Goal: Task Accomplishment & Management: Manage account settings

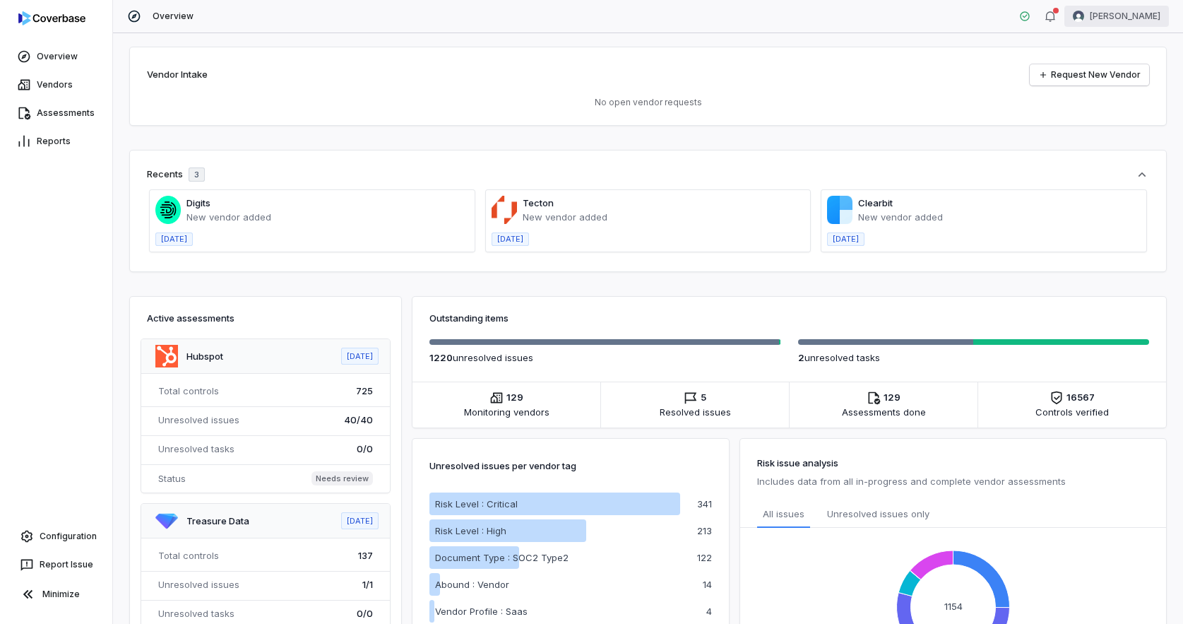
click at [1146, 23] on html "Overview Vendors Assessments Reports Configuration Report Issue Minimize Overvi…" at bounding box center [591, 312] width 1183 height 624
click at [1086, 134] on div "Log out" at bounding box center [1109, 130] width 108 height 23
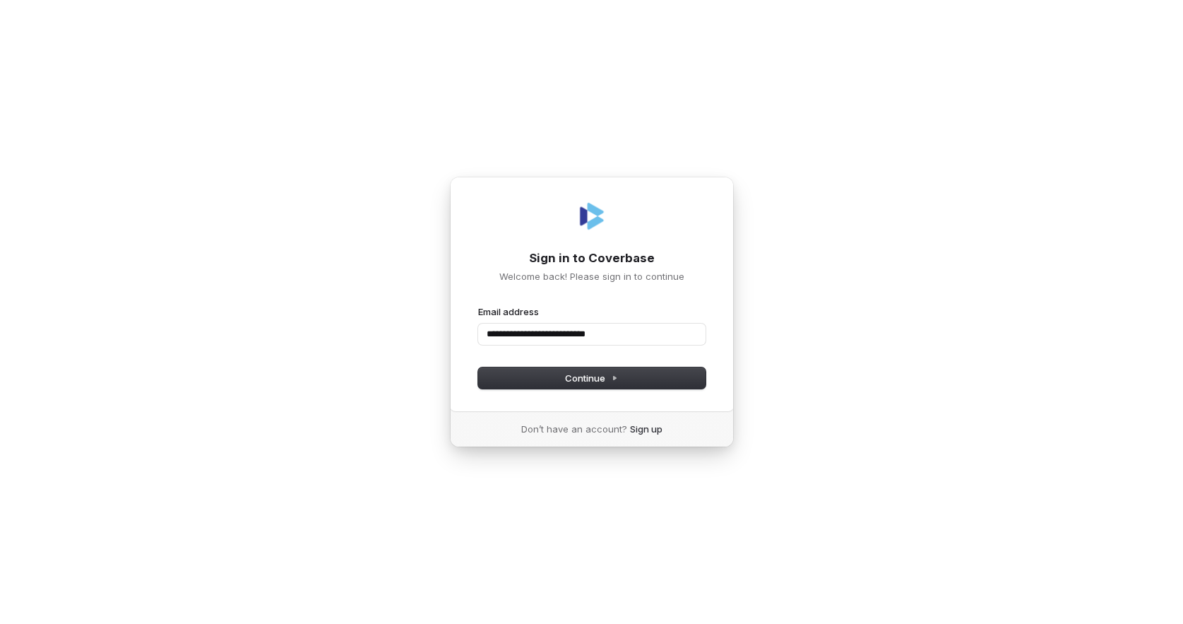
type input "**********"
click at [576, 338] on input "Email address" at bounding box center [591, 334] width 227 height 21
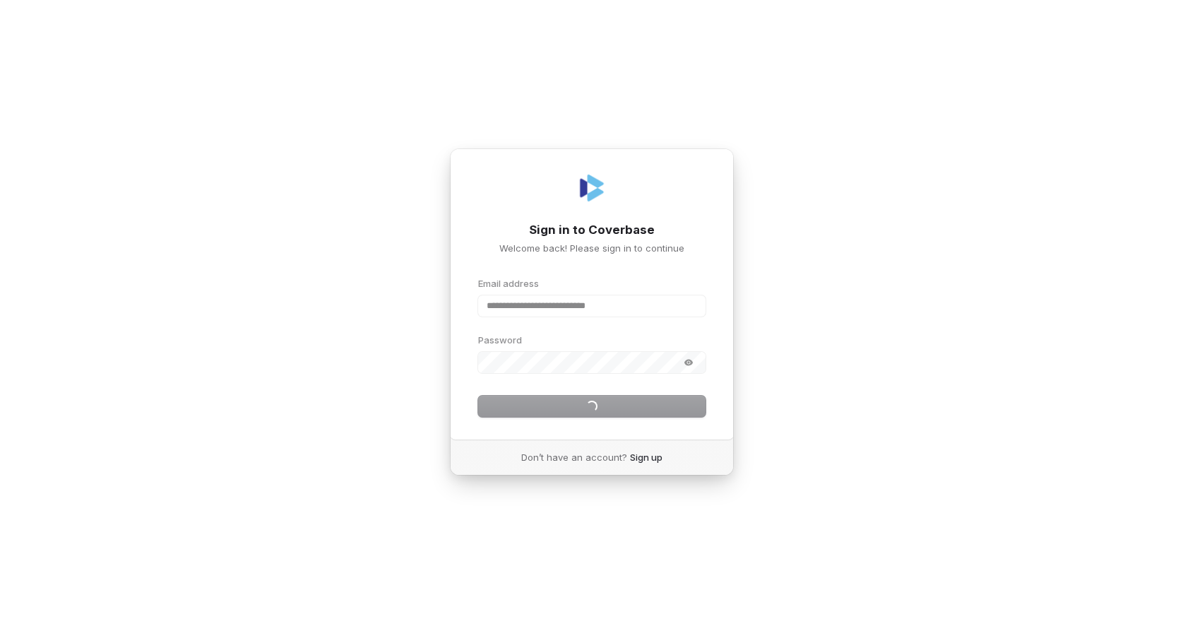
type input "**********"
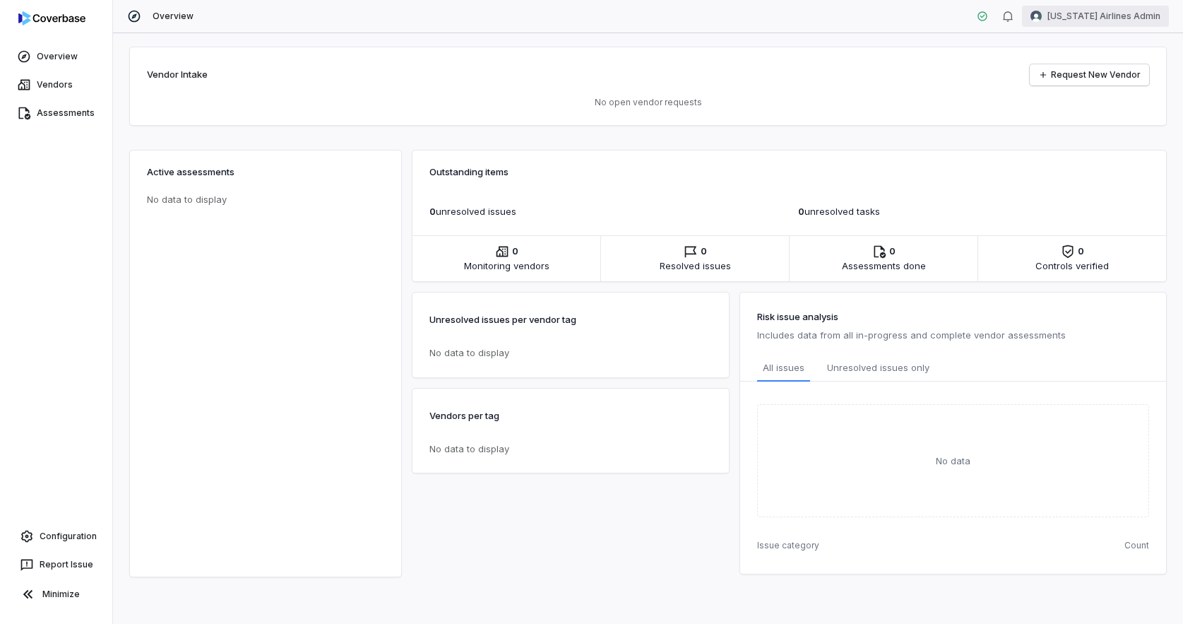
click at [1103, 12] on html "Overview Vendors Assessments Configuration Report Issue Minimize Overview [US_S…" at bounding box center [591, 312] width 1183 height 624
click at [1101, 68] on div "Organization" at bounding box center [1109, 72] width 108 height 23
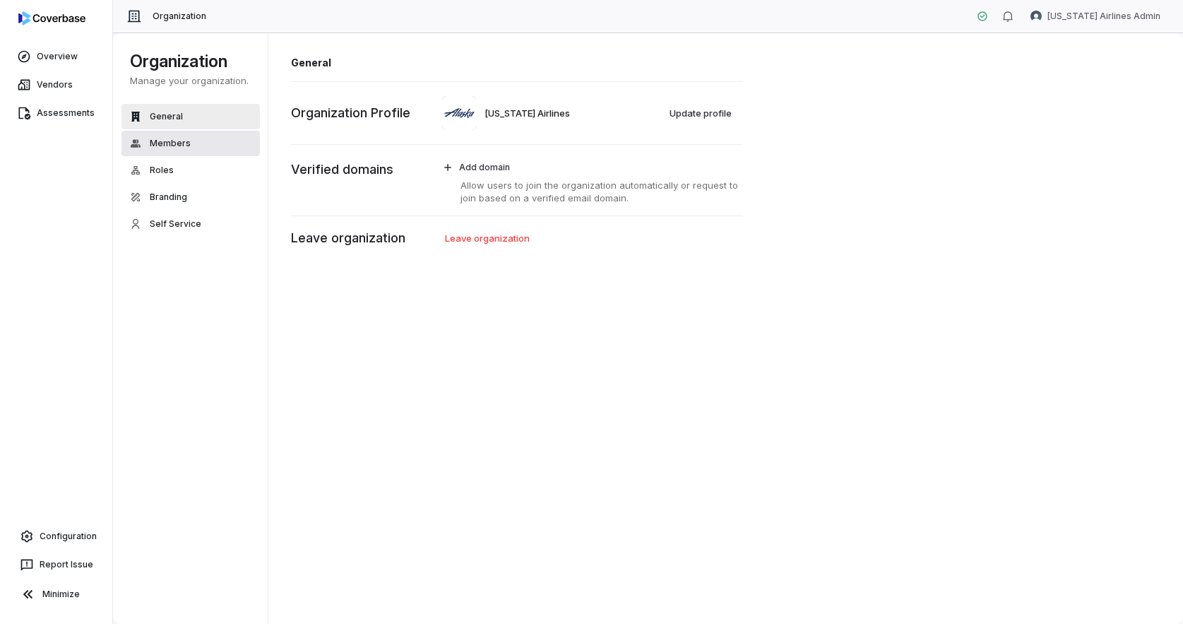
click at [170, 144] on span "Members" at bounding box center [170, 143] width 41 height 11
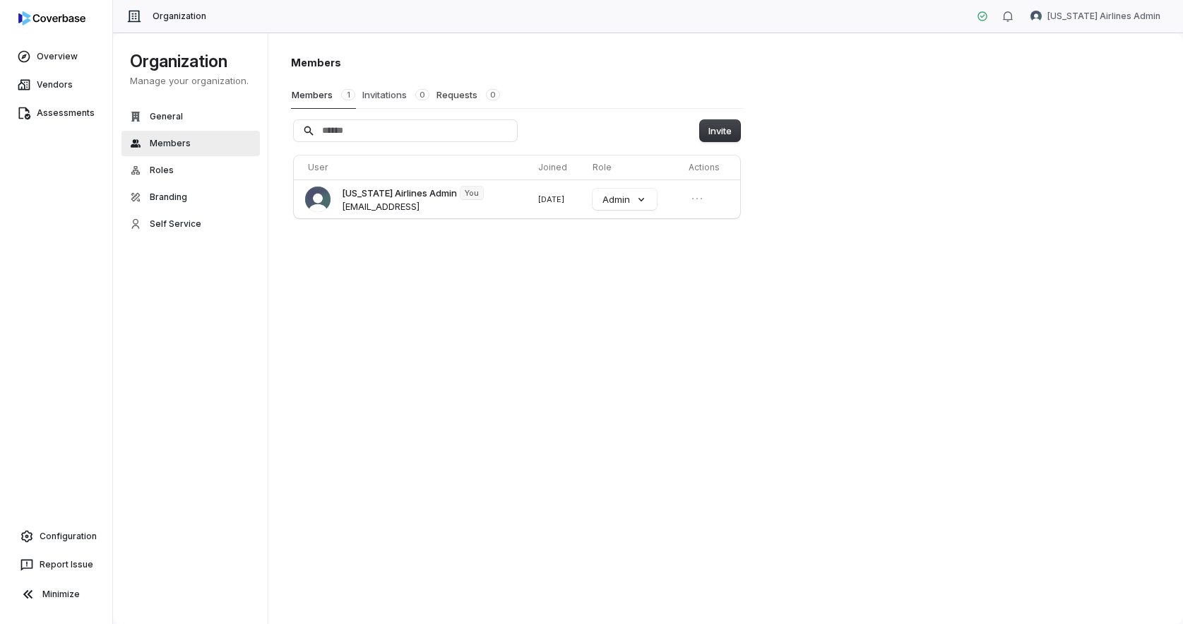
click at [388, 101] on button "Invitations 0" at bounding box center [396, 94] width 69 height 27
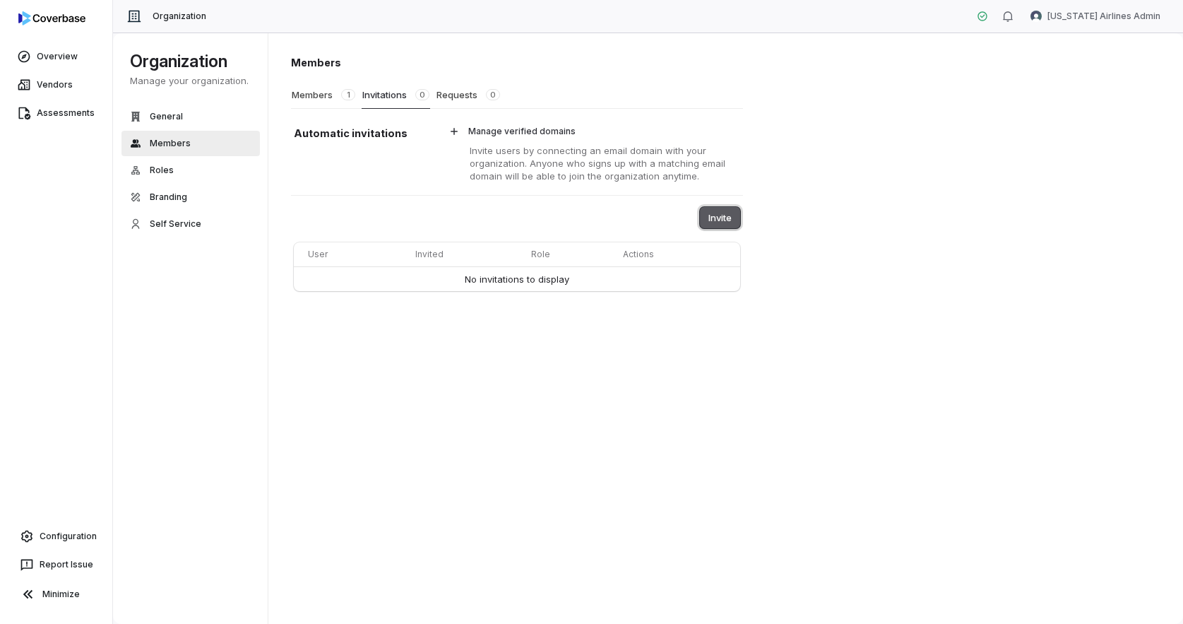
click at [721, 218] on button "Invite" at bounding box center [720, 217] width 40 height 21
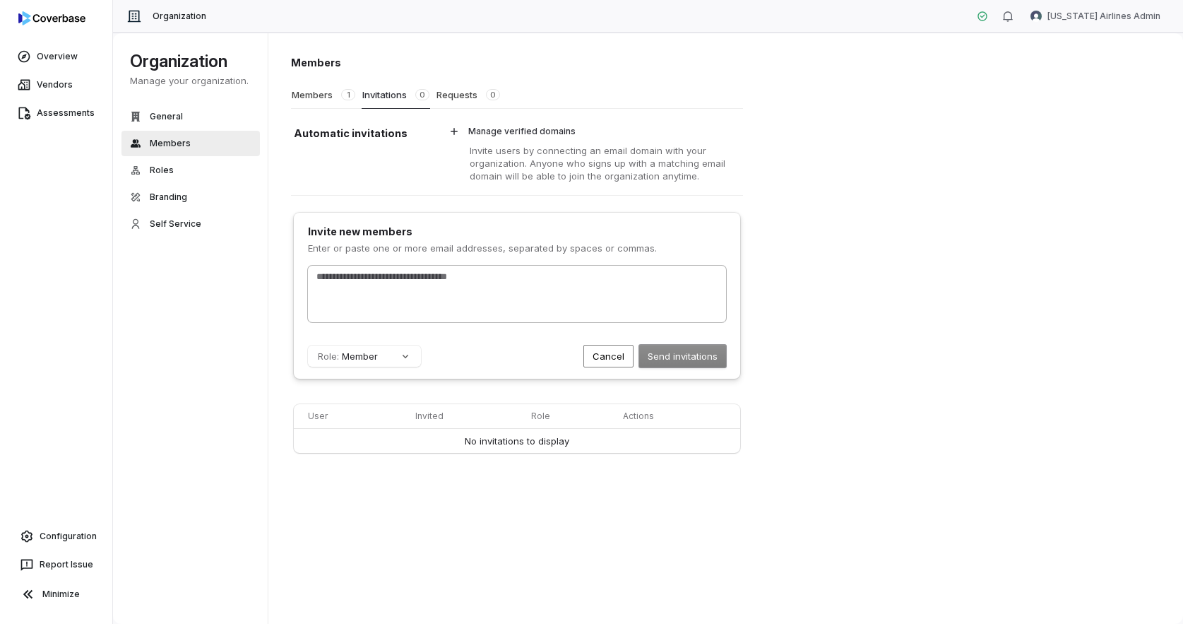
click at [661, 294] on div at bounding box center [517, 294] width 418 height 57
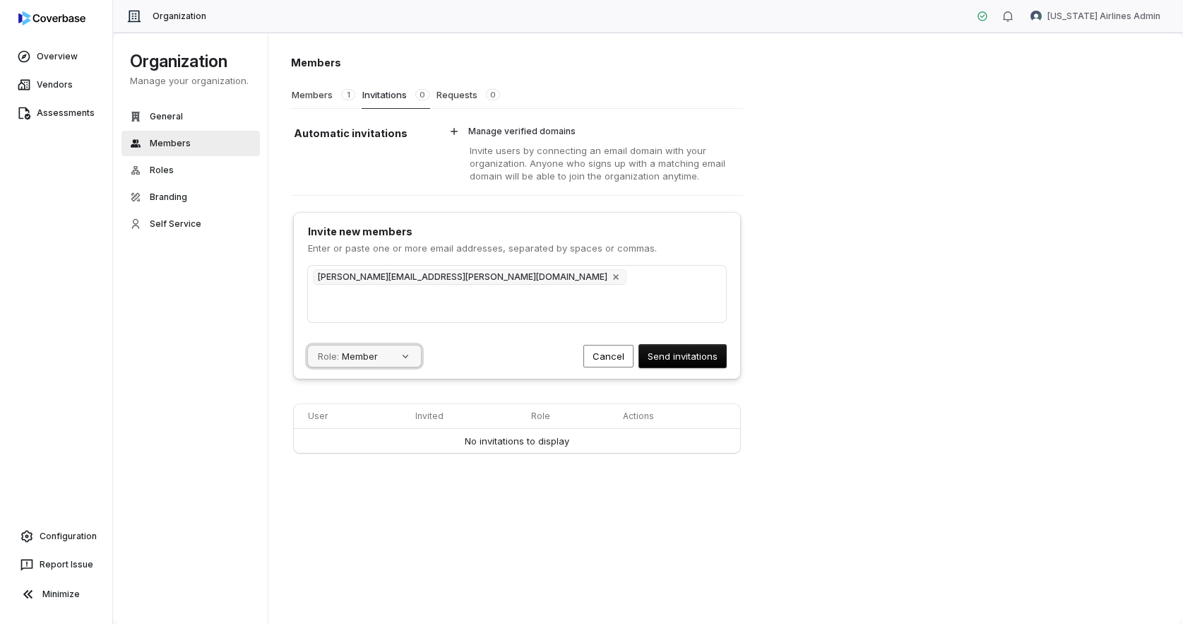
click at [388, 359] on button "Role: Member" at bounding box center [364, 355] width 113 height 21
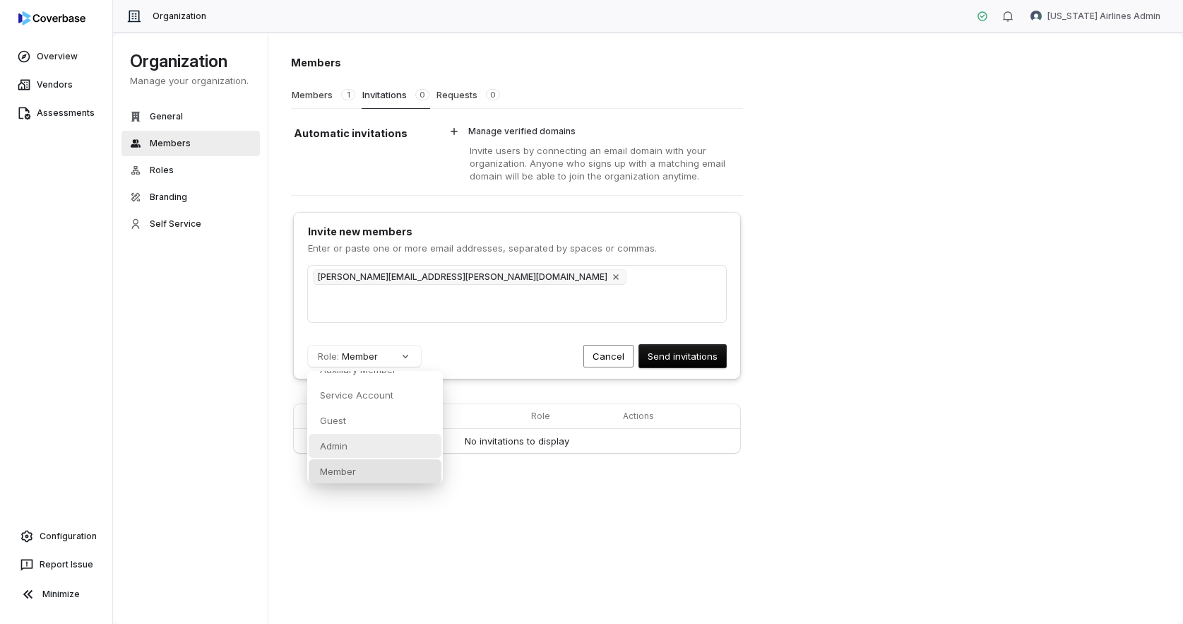
click at [379, 448] on div "Admin" at bounding box center [375, 446] width 133 height 24
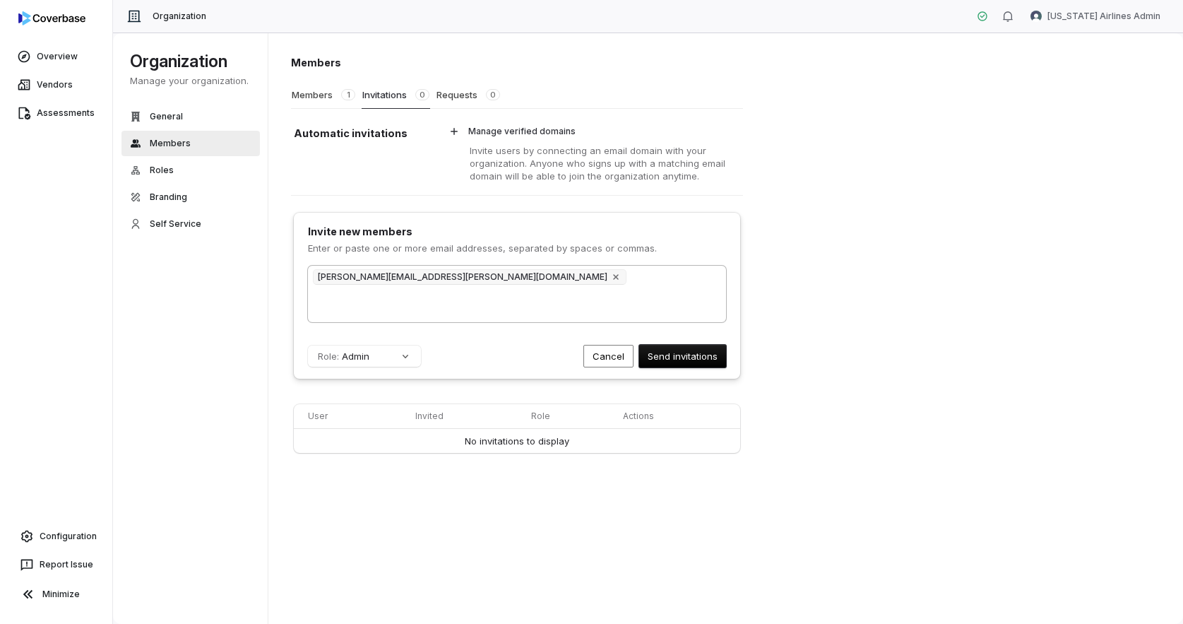
click at [544, 304] on div "Kristen.Slyter@alaskaair.com" at bounding box center [517, 294] width 418 height 57
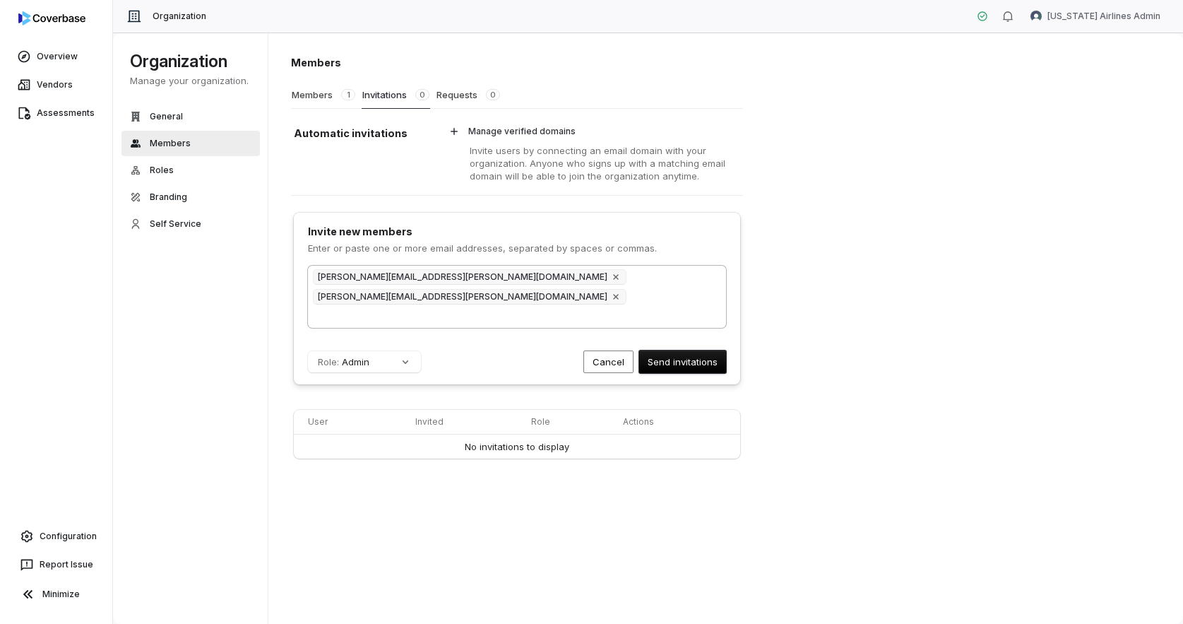
click at [695, 282] on div "Kristen.Slyter@alaskaair.com joshua.friedman@alaskaair.com" at bounding box center [517, 297] width 418 height 62
click at [677, 357] on button "Send invitations" at bounding box center [682, 361] width 87 height 23
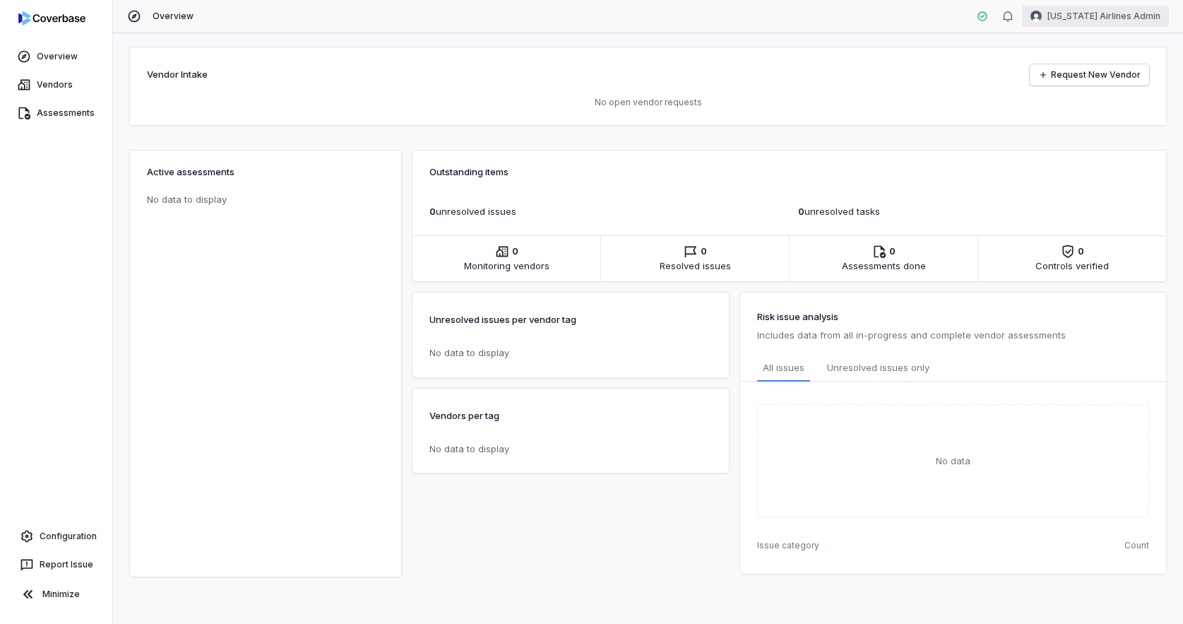
click at [1093, 17] on html "Overview Vendors Assessments Configuration Report Issue Minimize Overview [US_S…" at bounding box center [591, 312] width 1183 height 624
click at [1086, 131] on div "Log out" at bounding box center [1109, 130] width 108 height 23
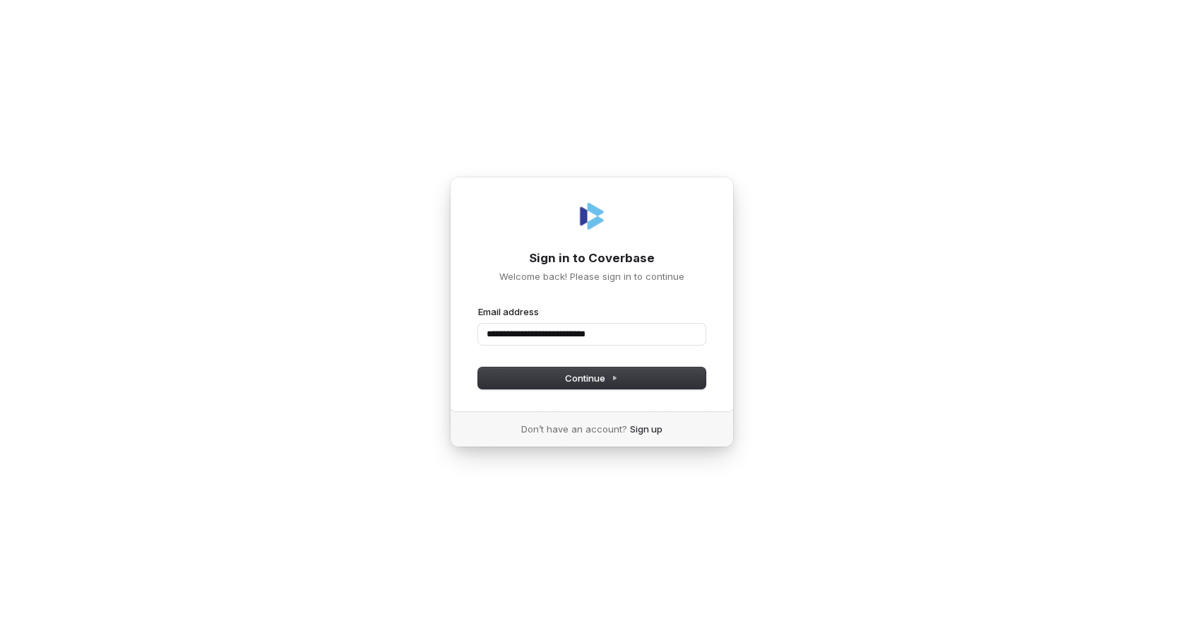
type input "**********"
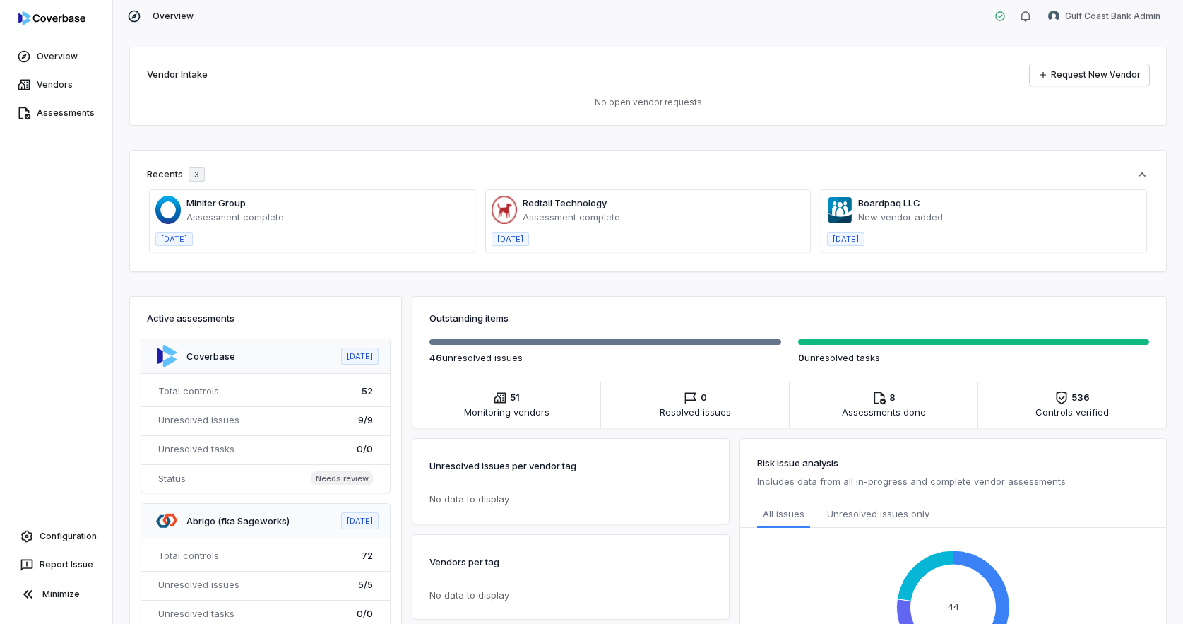
click at [260, 213] on span at bounding box center [312, 220] width 325 height 61
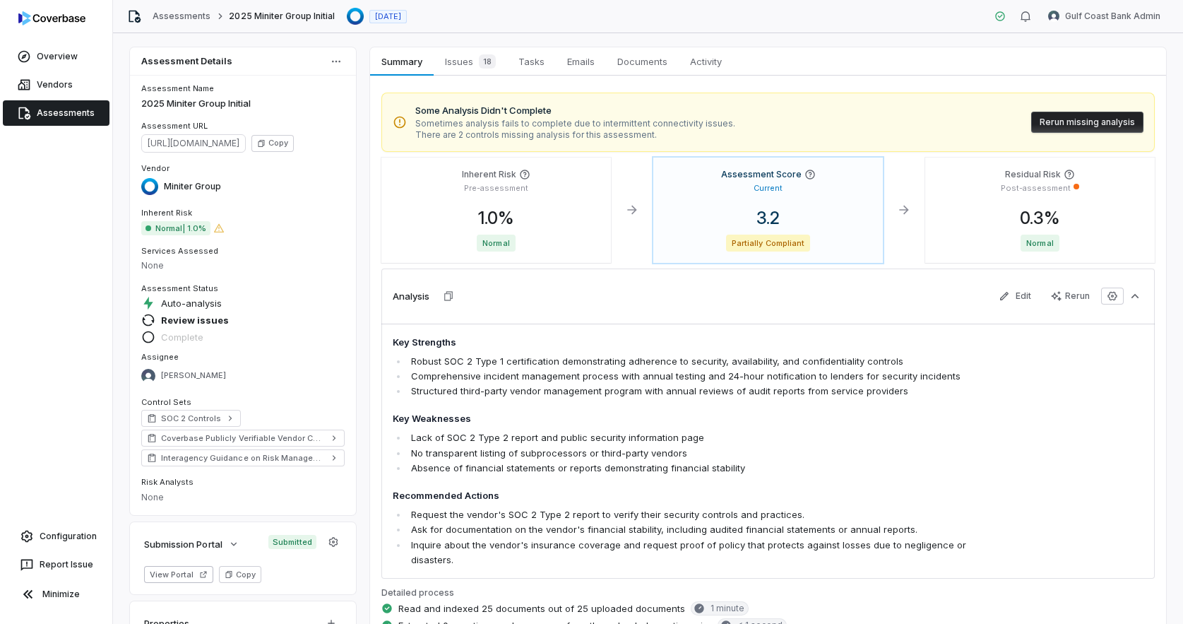
click at [1082, 124] on button "Rerun missing analysis" at bounding box center [1087, 122] width 112 height 21
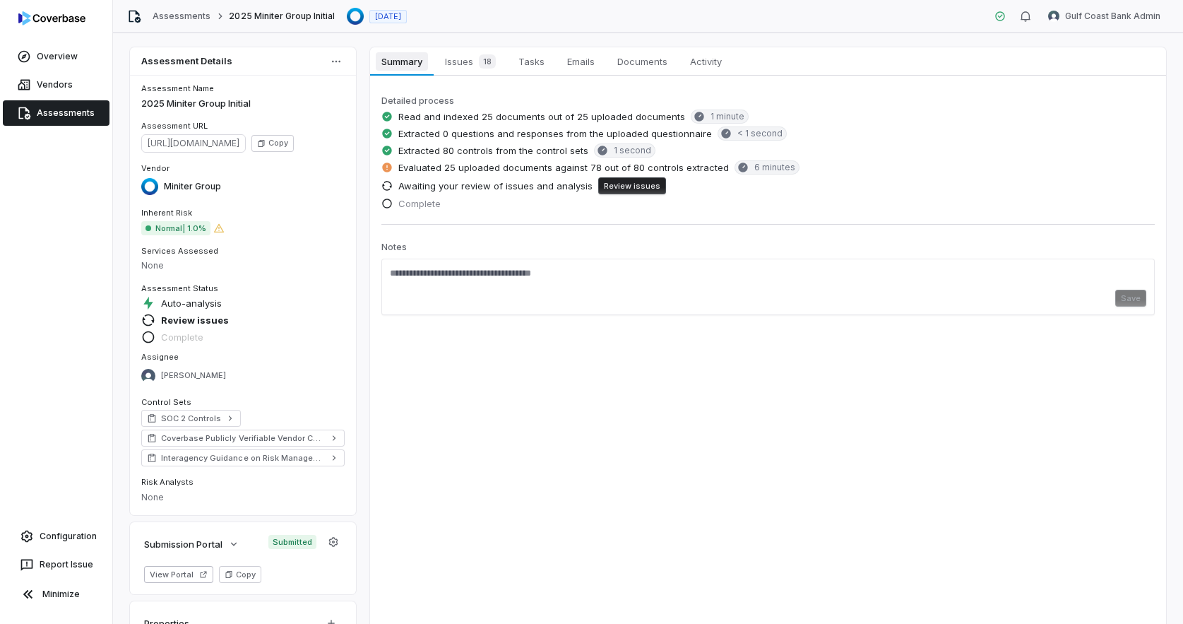
click at [396, 57] on span "Summary" at bounding box center [402, 61] width 52 height 18
click at [407, 66] on span "Summary" at bounding box center [402, 61] width 52 height 18
click at [476, 66] on div "18" at bounding box center [484, 61] width 23 height 14
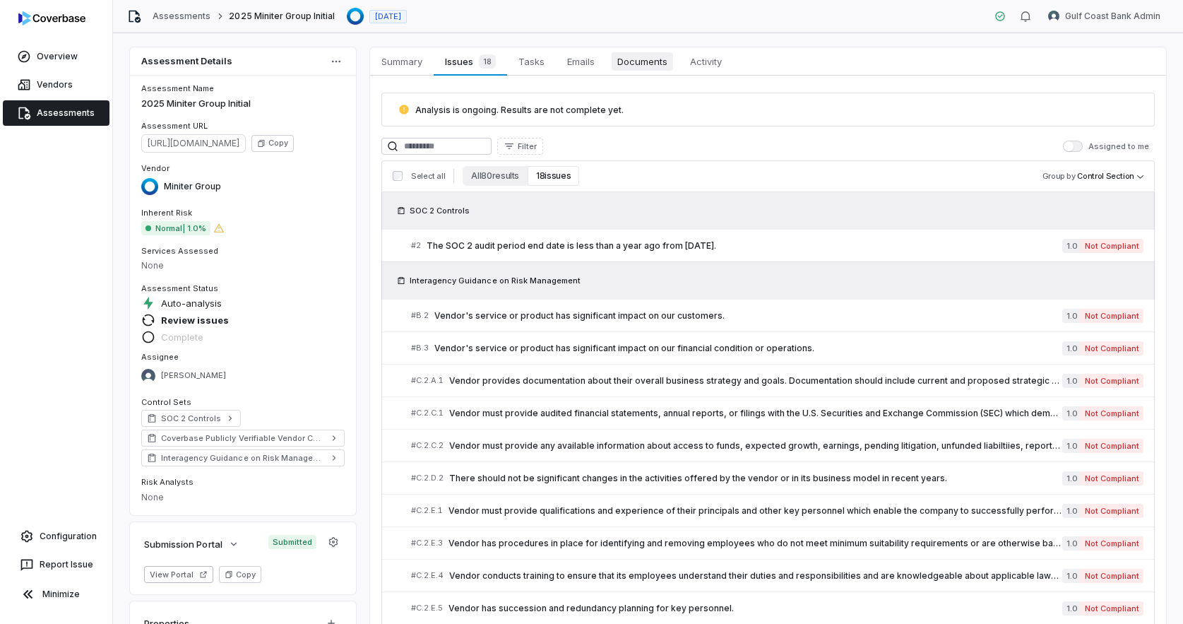
click at [646, 63] on span "Documents" at bounding box center [642, 61] width 61 height 18
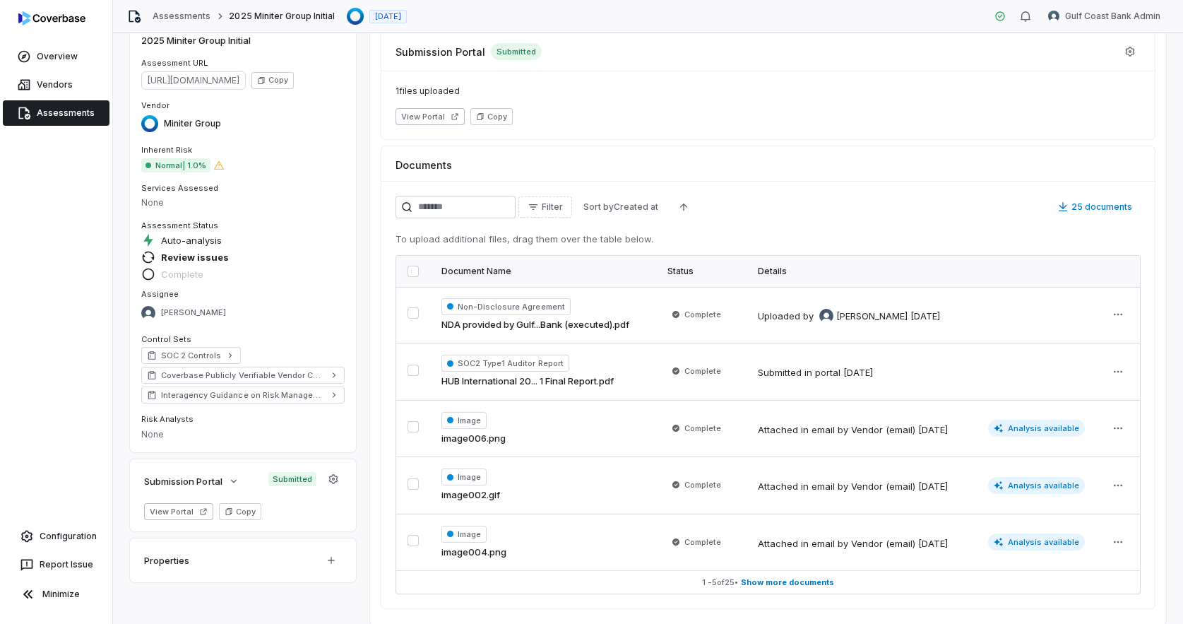
scroll to position [78, 0]
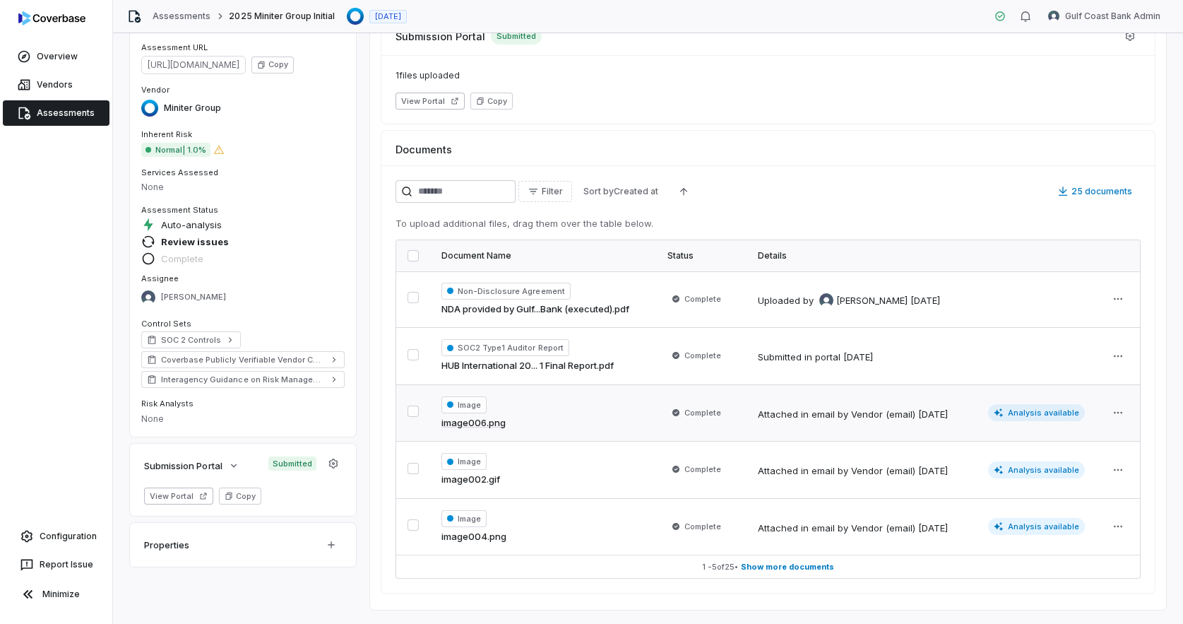
click at [514, 423] on div "Image image006.png" at bounding box center [542, 413] width 203 height 34
click at [1121, 409] on html "Overview Vendors Assessments Configuration Report Issue Minimize Assessments 20…" at bounding box center [591, 312] width 1183 height 624
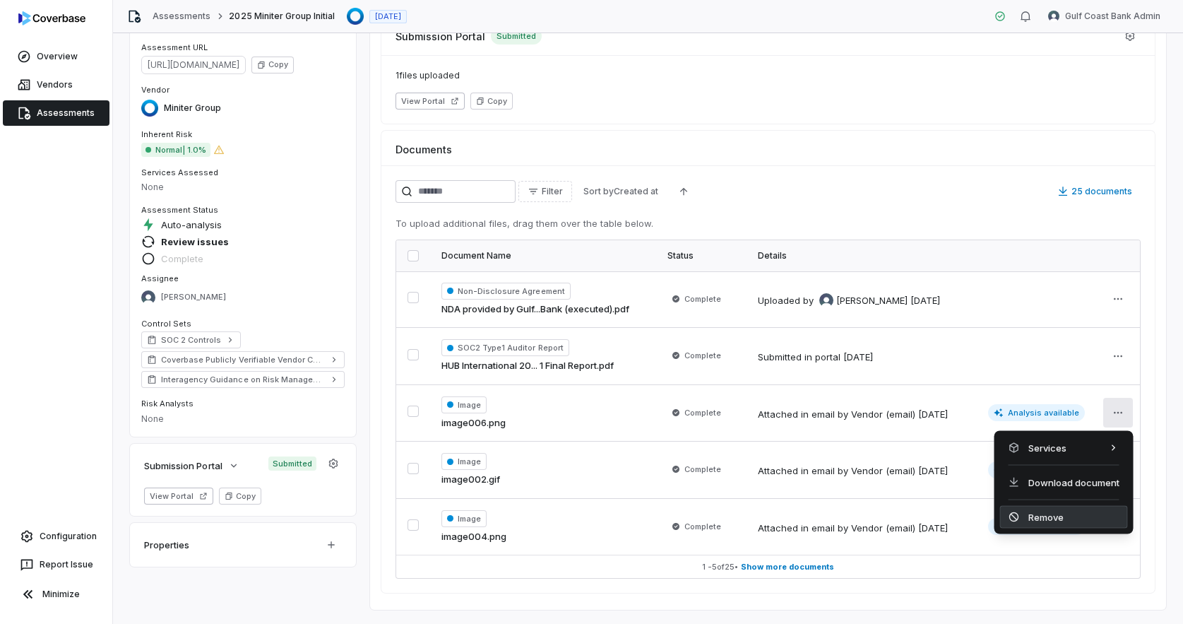
click at [1038, 517] on div "Remove" at bounding box center [1064, 517] width 128 height 23
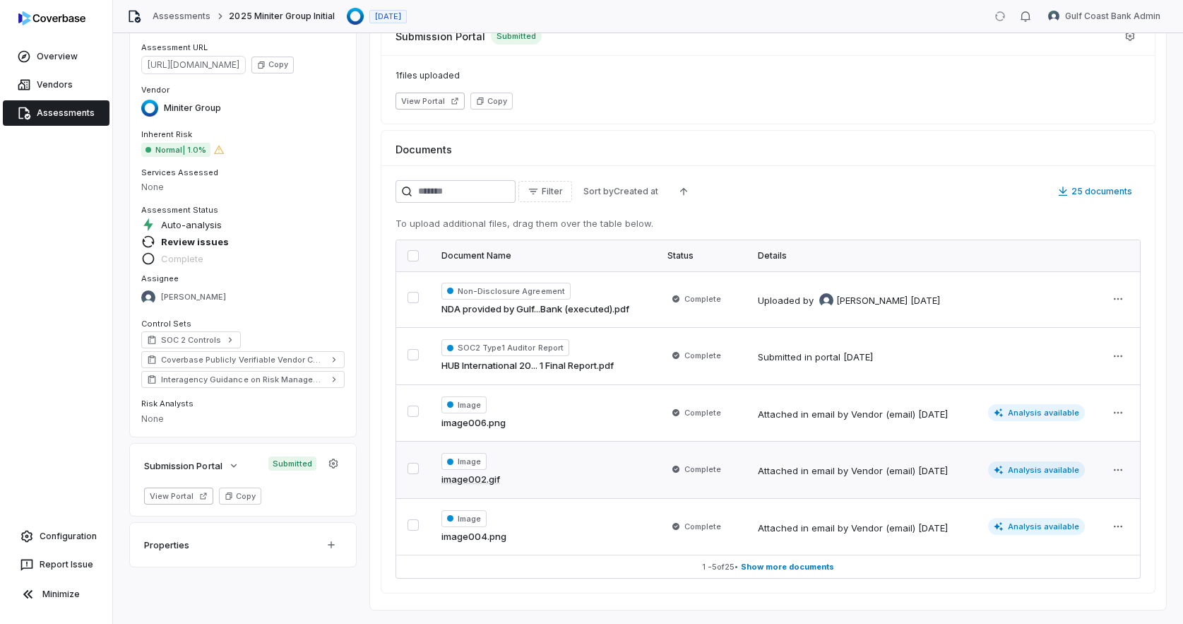
click at [537, 475] on div "Image image002.gif" at bounding box center [542, 470] width 203 height 34
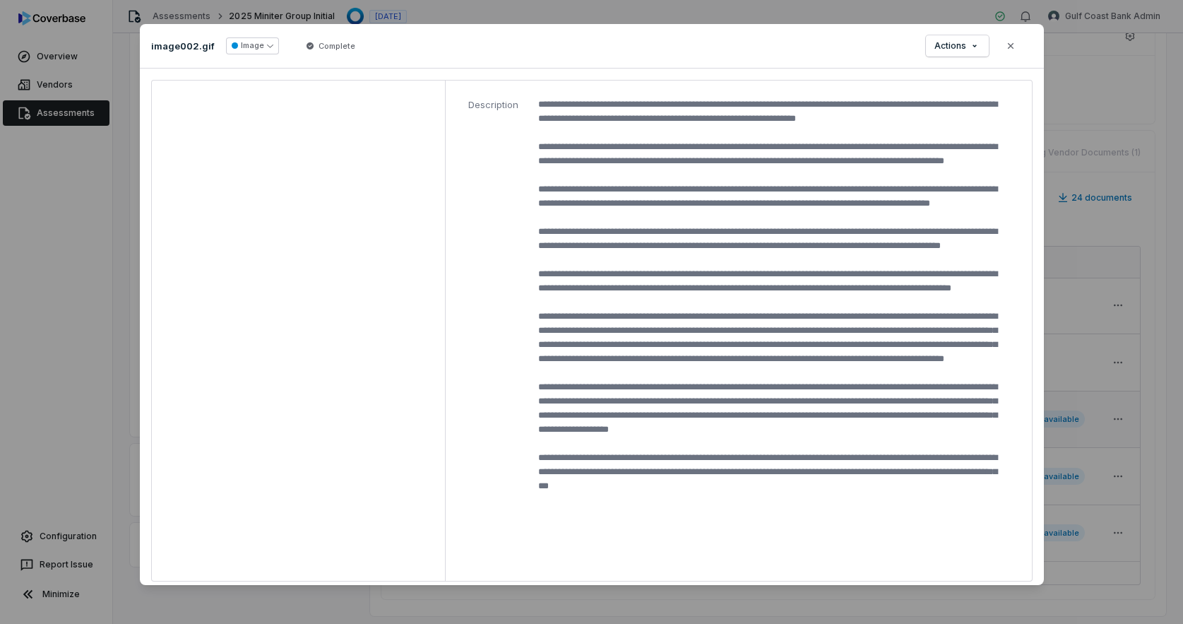
scroll to position [18, 0]
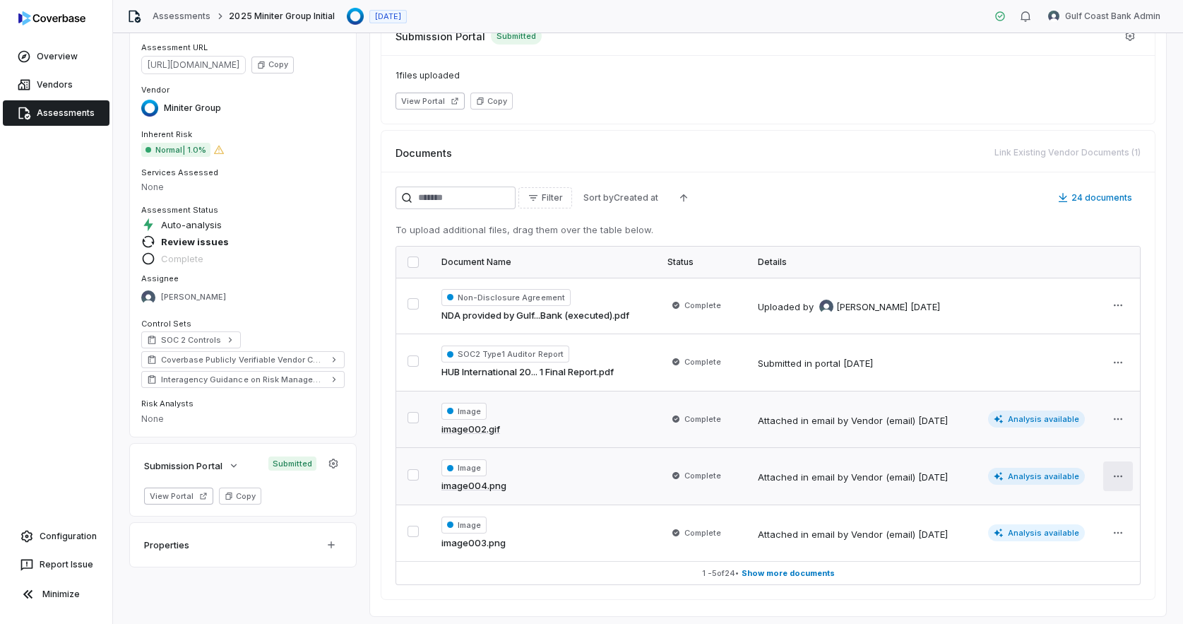
click at [1118, 472] on html "Overview Vendors Assessments Configuration Report Issue Minimize Assessments 20…" at bounding box center [591, 312] width 1183 height 624
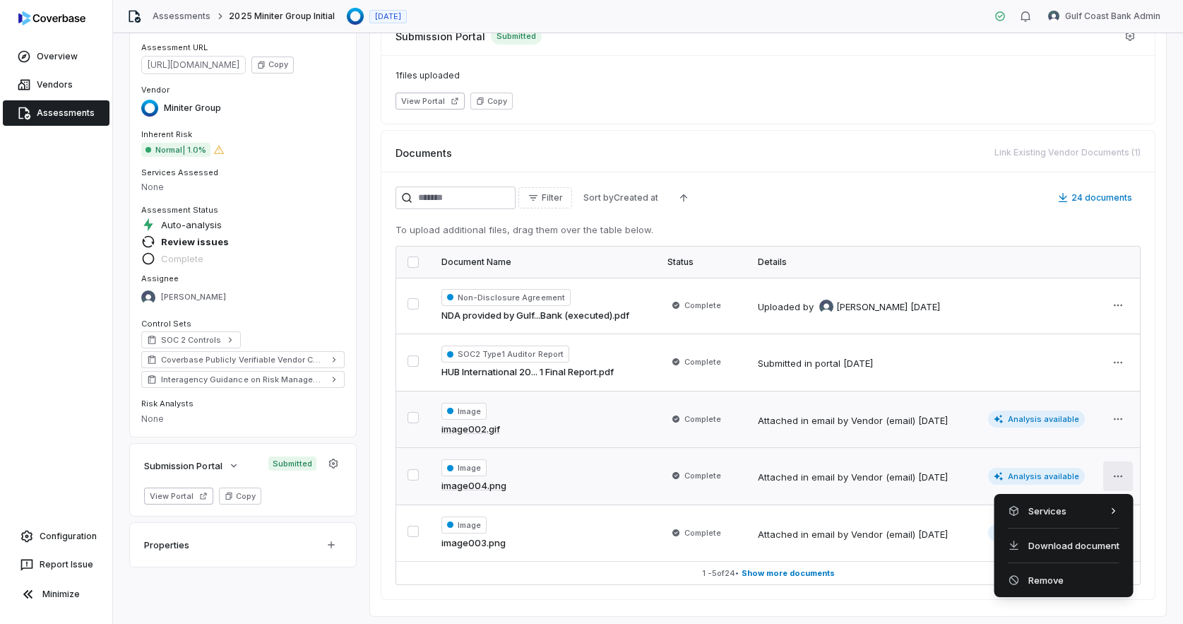
click at [1122, 473] on html "Overview Vendors Assessments Configuration Report Issue Minimize Assessments 20…" at bounding box center [591, 312] width 1183 height 624
click at [1061, 586] on div "Remove" at bounding box center [1064, 580] width 128 height 23
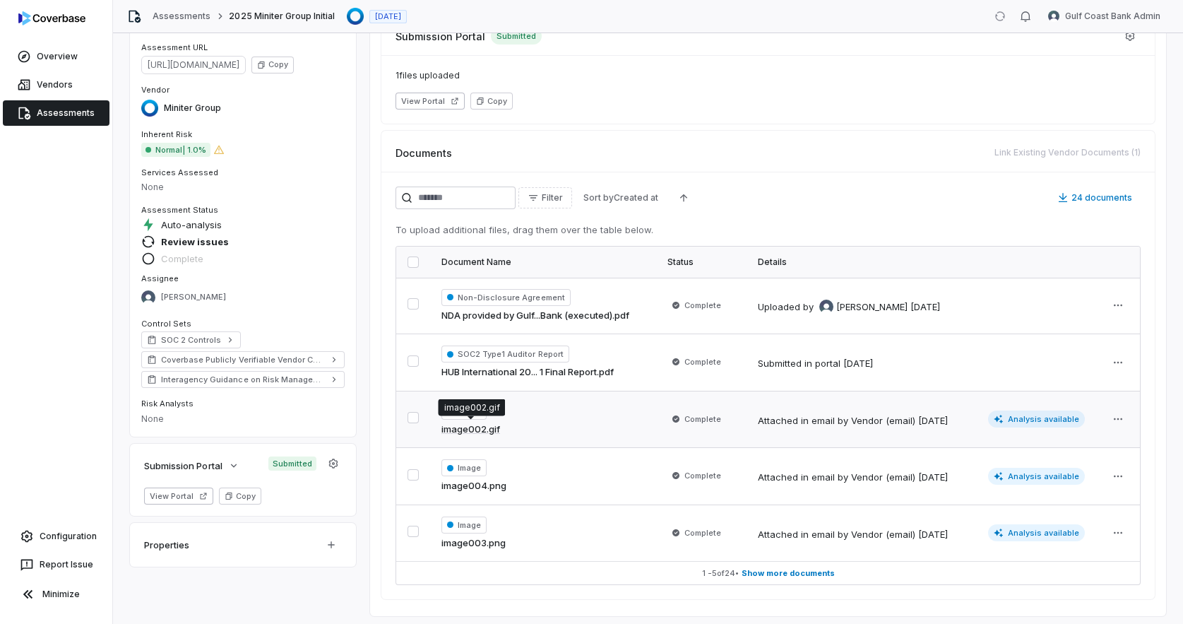
click at [492, 429] on link "image002.gif" at bounding box center [470, 429] width 59 height 14
click at [1117, 424] on html "Overview Vendors Assessments Configuration Report Issue Minimize Assessments 20…" at bounding box center [591, 312] width 1183 height 624
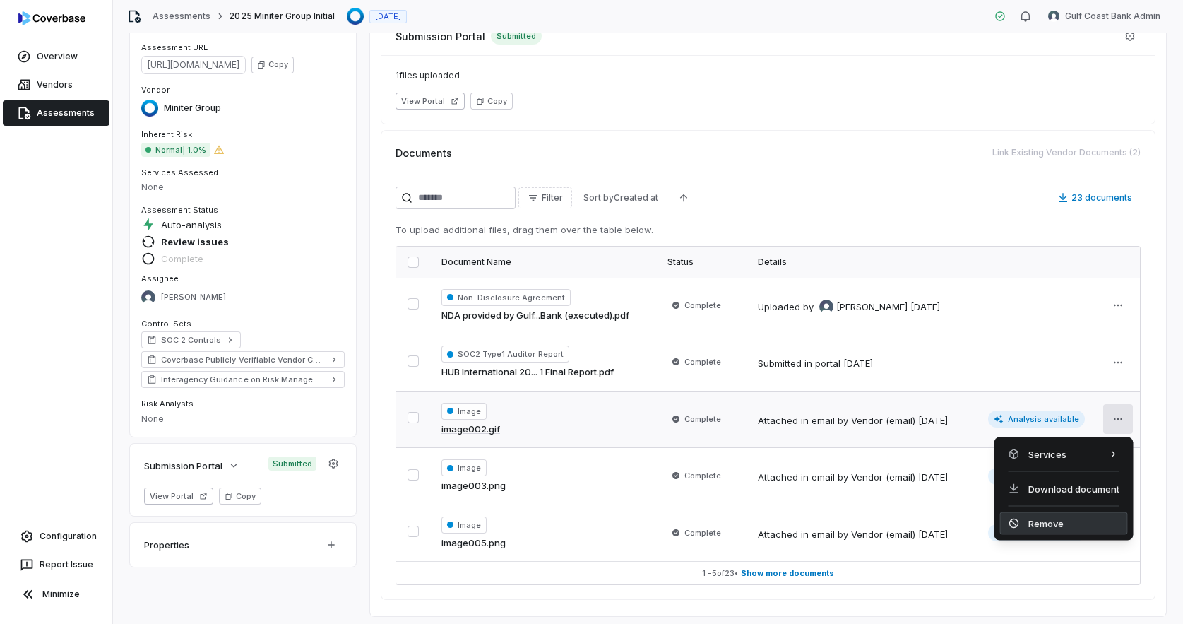
click at [1038, 523] on div "Remove" at bounding box center [1064, 523] width 128 height 23
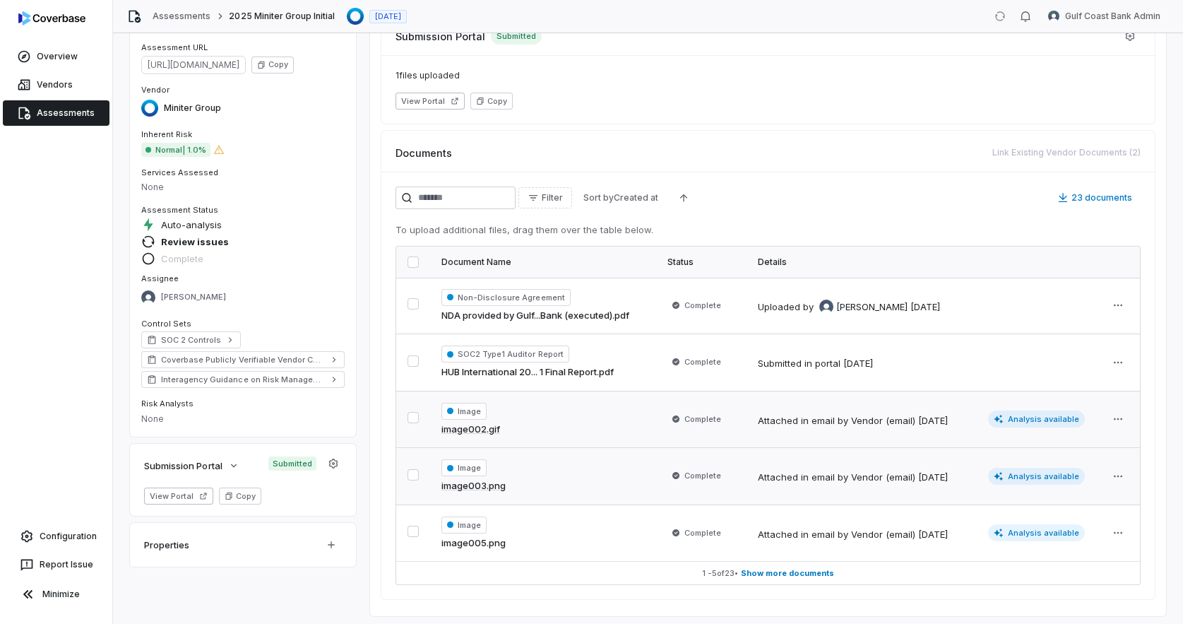
click at [509, 487] on div "Image image003.png" at bounding box center [542, 476] width 203 height 34
click at [1115, 475] on html "Overview Vendors Assessments Configuration Report Issue Minimize Assessments 20…" at bounding box center [591, 312] width 1183 height 624
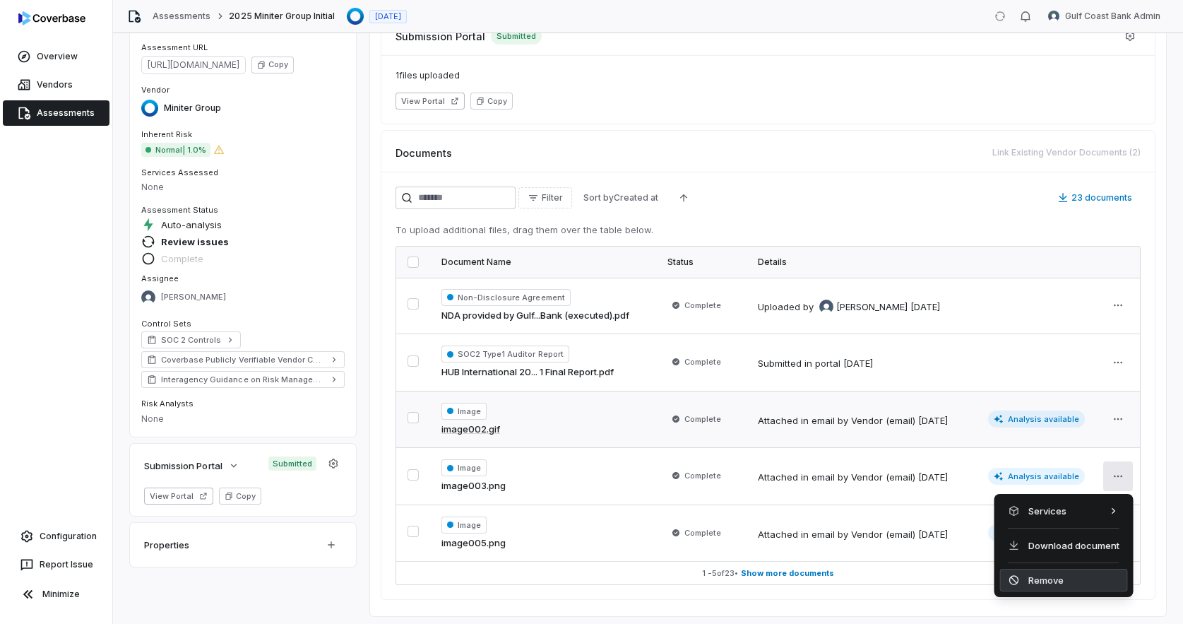
click at [1069, 577] on div "Remove" at bounding box center [1064, 580] width 128 height 23
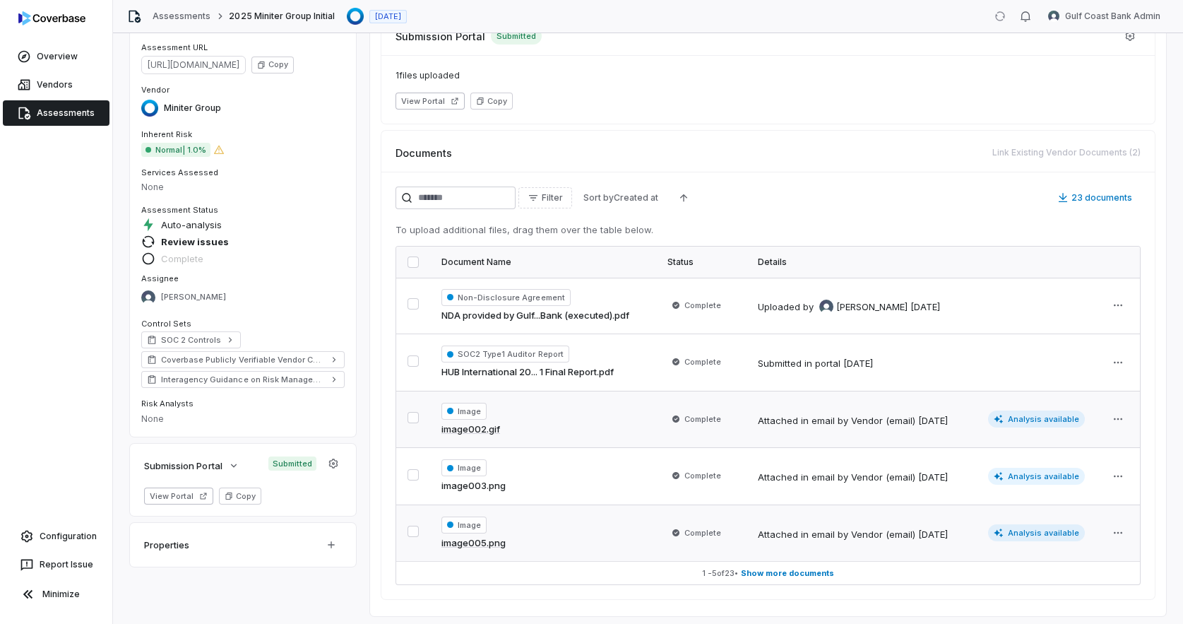
click at [516, 545] on div "Image image005.png" at bounding box center [542, 533] width 203 height 34
click at [1122, 535] on html "Overview Vendors Assessments Configuration Report Issue Minimize Assessments 20…" at bounding box center [591, 312] width 1183 height 624
click at [1125, 535] on html "Overview Vendors Assessments Configuration Report Issue Minimize Assessments 20…" at bounding box center [591, 312] width 1183 height 624
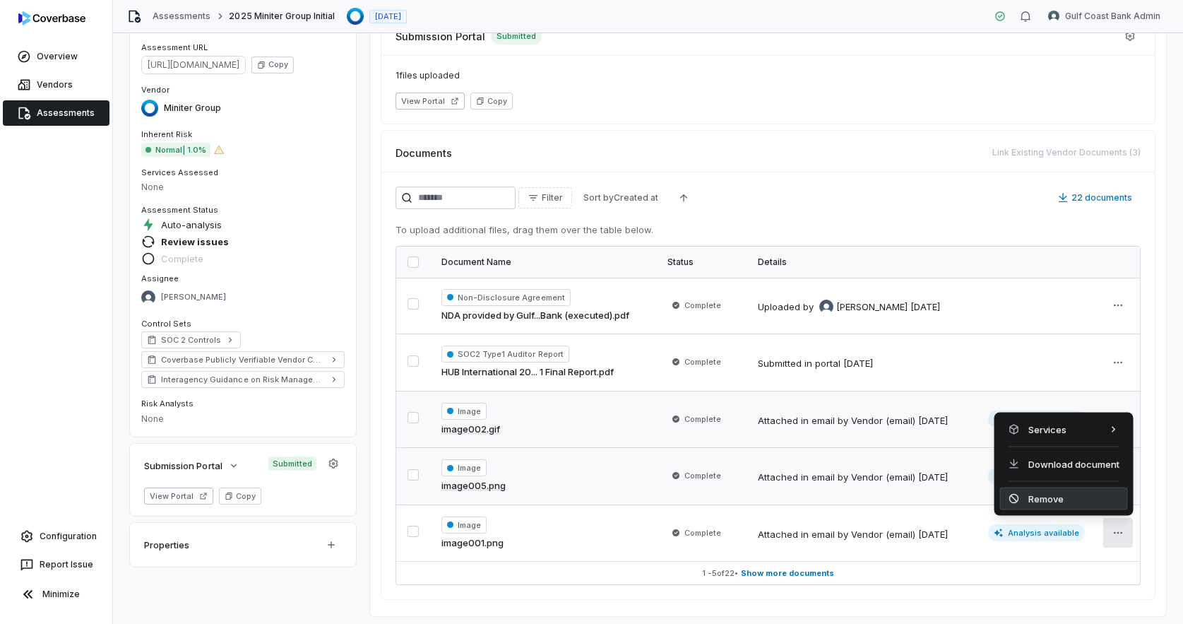
click at [1045, 502] on div "Remove" at bounding box center [1064, 498] width 128 height 23
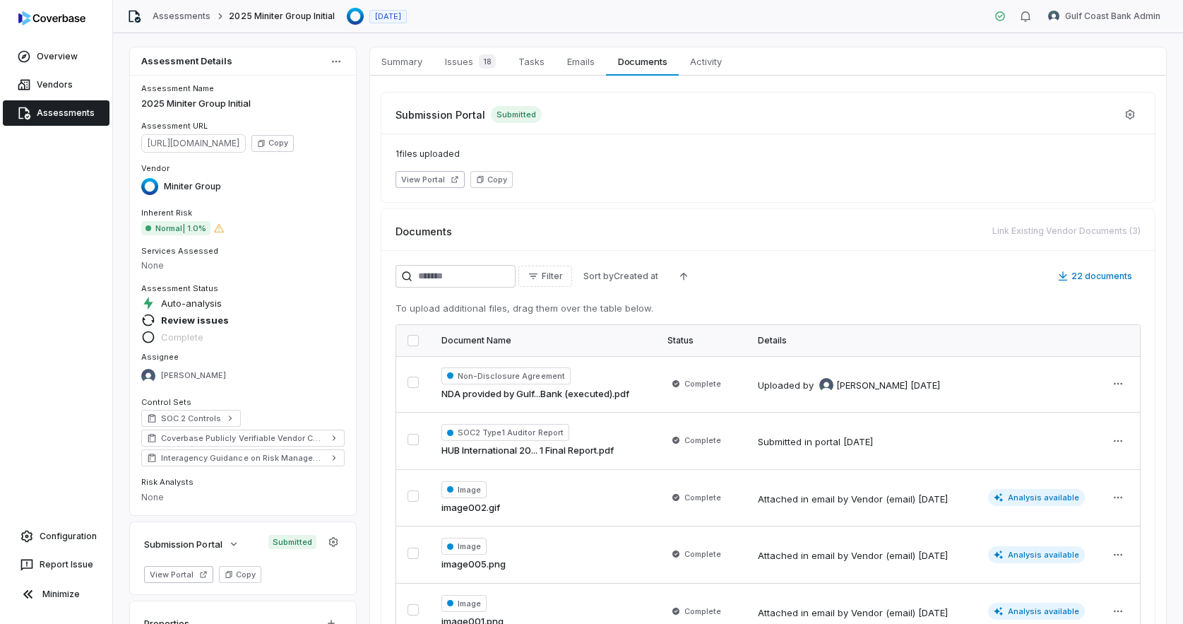
scroll to position [85, 0]
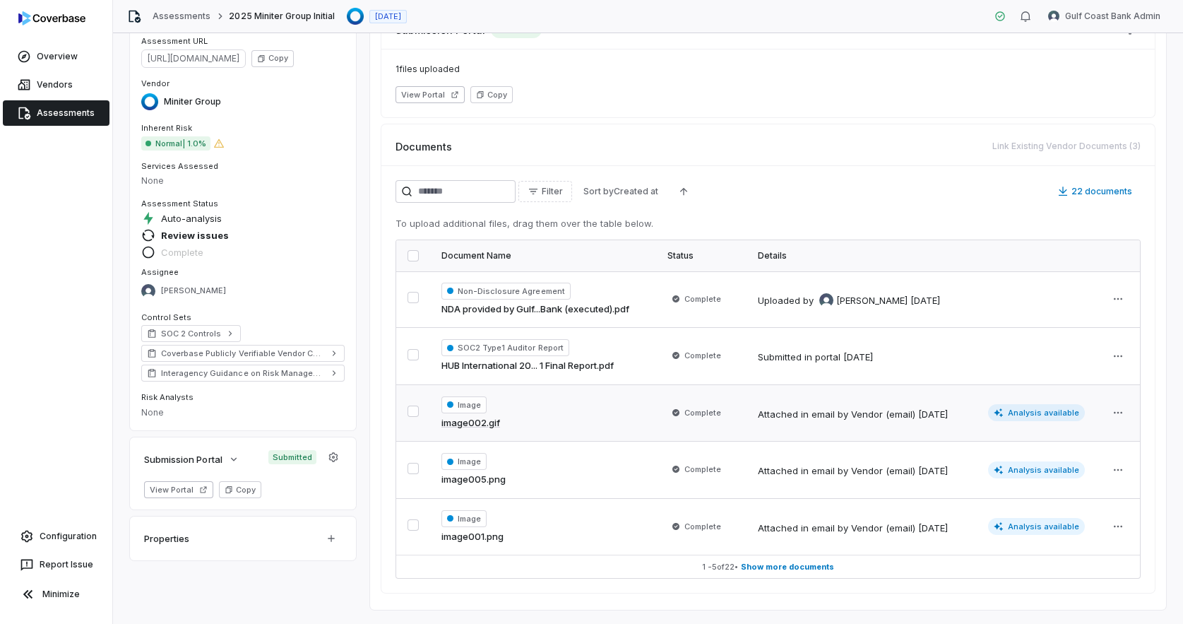
click at [510, 432] on td "Image image002.gif" at bounding box center [543, 412] width 226 height 57
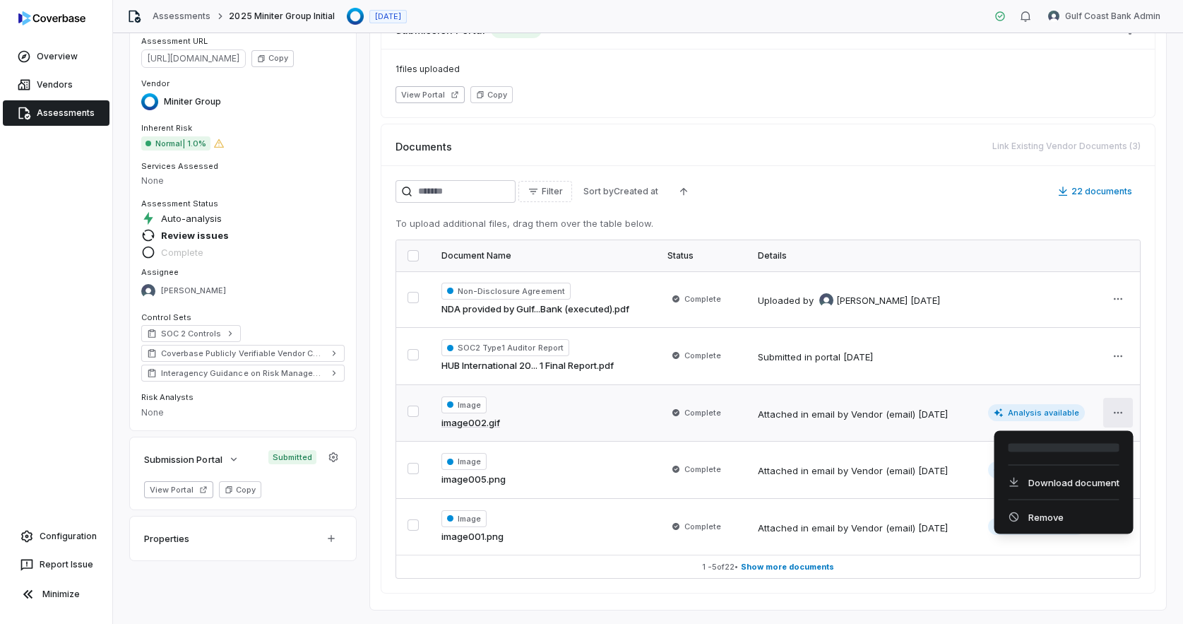
click at [1120, 417] on html "Overview Vendors Assessments Configuration Report Issue Minimize Assessments 20…" at bounding box center [591, 312] width 1183 height 624
click at [1065, 516] on div "Remove" at bounding box center [1064, 517] width 128 height 23
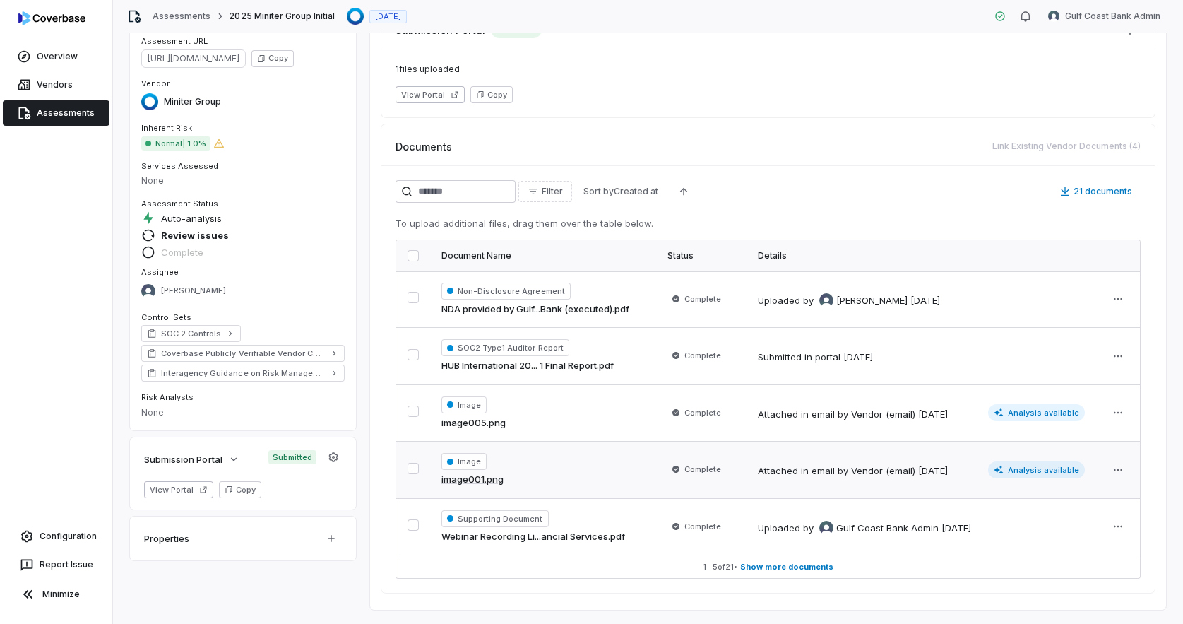
click at [550, 468] on div "Image image001.png" at bounding box center [542, 470] width 203 height 34
click at [1120, 465] on html "Overview Vendors Assessments Configuration Report Issue Minimize Assessments 20…" at bounding box center [591, 312] width 1183 height 624
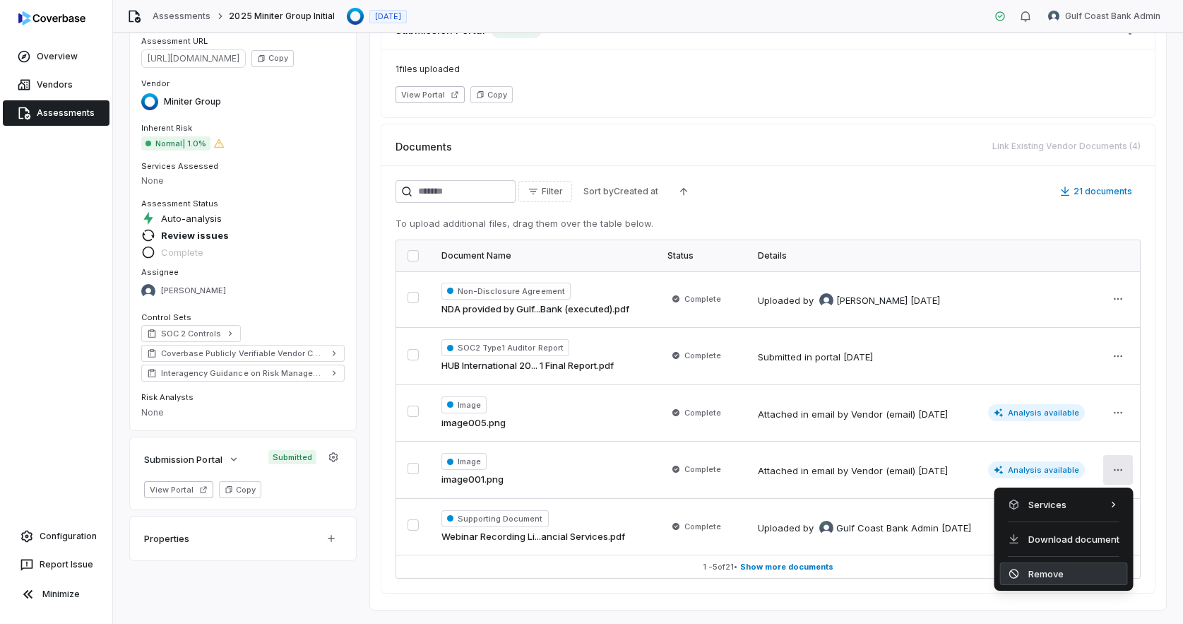
click at [1043, 572] on div "Remove" at bounding box center [1064, 573] width 128 height 23
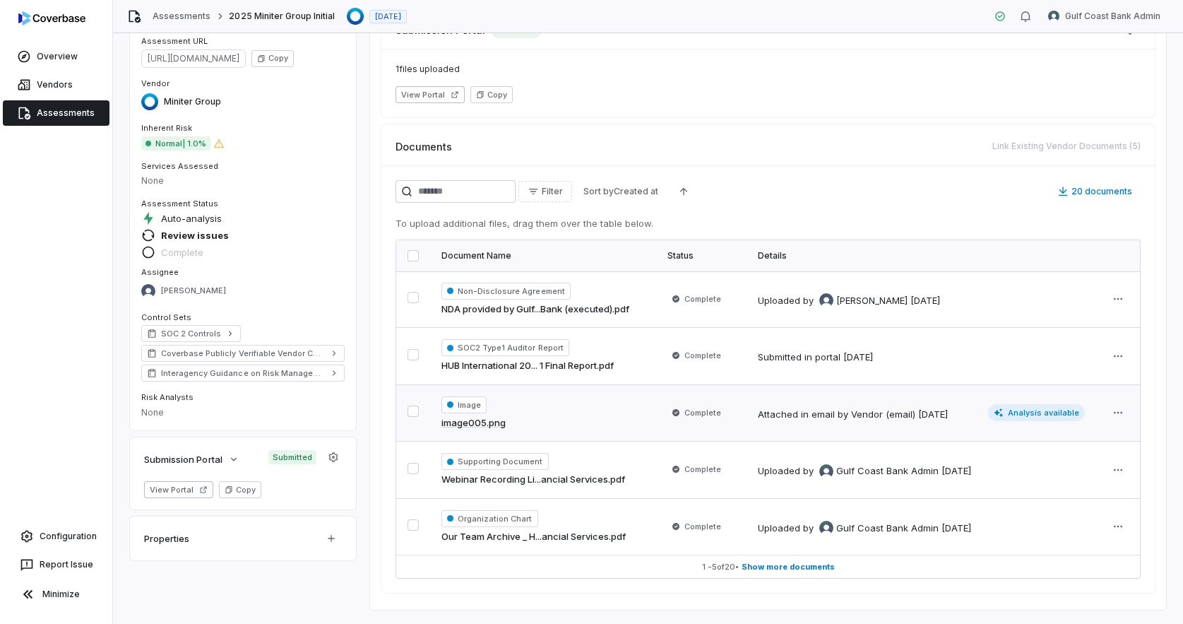
click at [572, 418] on div "Image image005.png" at bounding box center [542, 413] width 203 height 34
click at [1120, 407] on html "Overview Vendors Assessments Configuration Report Issue Minimize Assessments 20…" at bounding box center [591, 312] width 1183 height 624
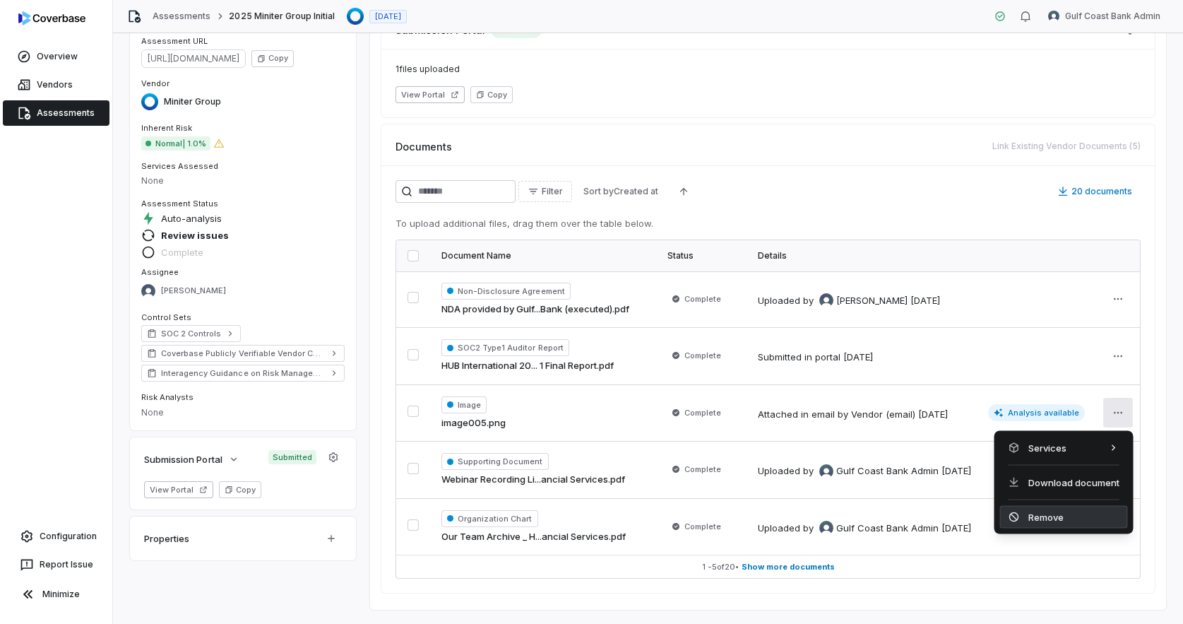
click at [1049, 521] on div "Remove" at bounding box center [1064, 517] width 128 height 23
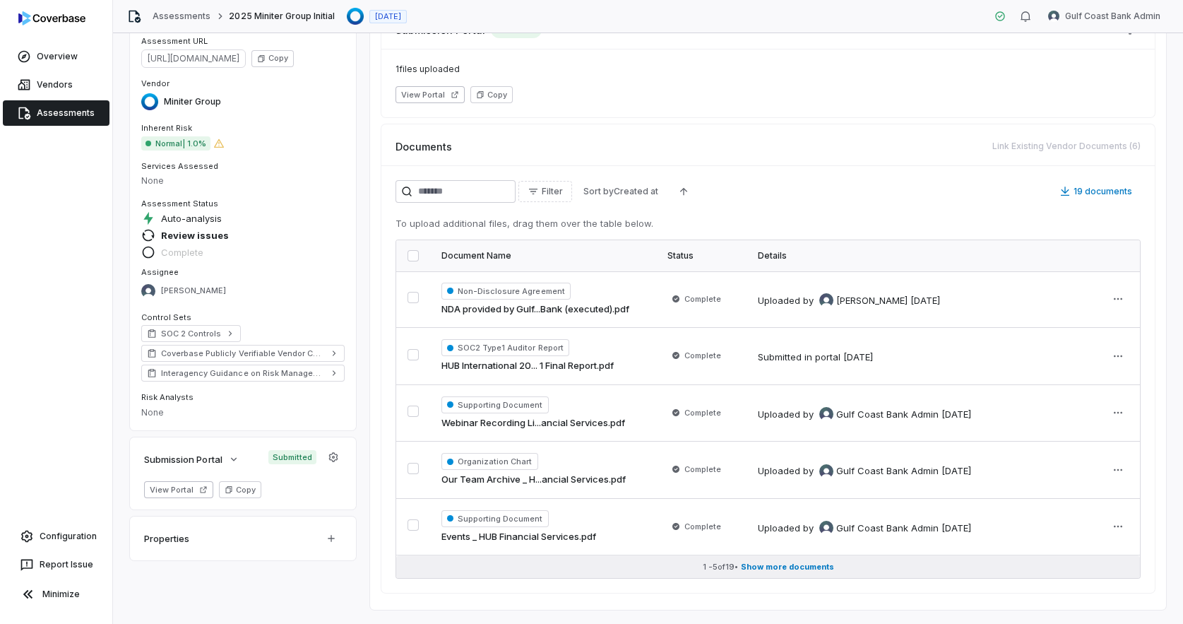
click at [781, 568] on span "Show more documents" at bounding box center [787, 567] width 93 height 11
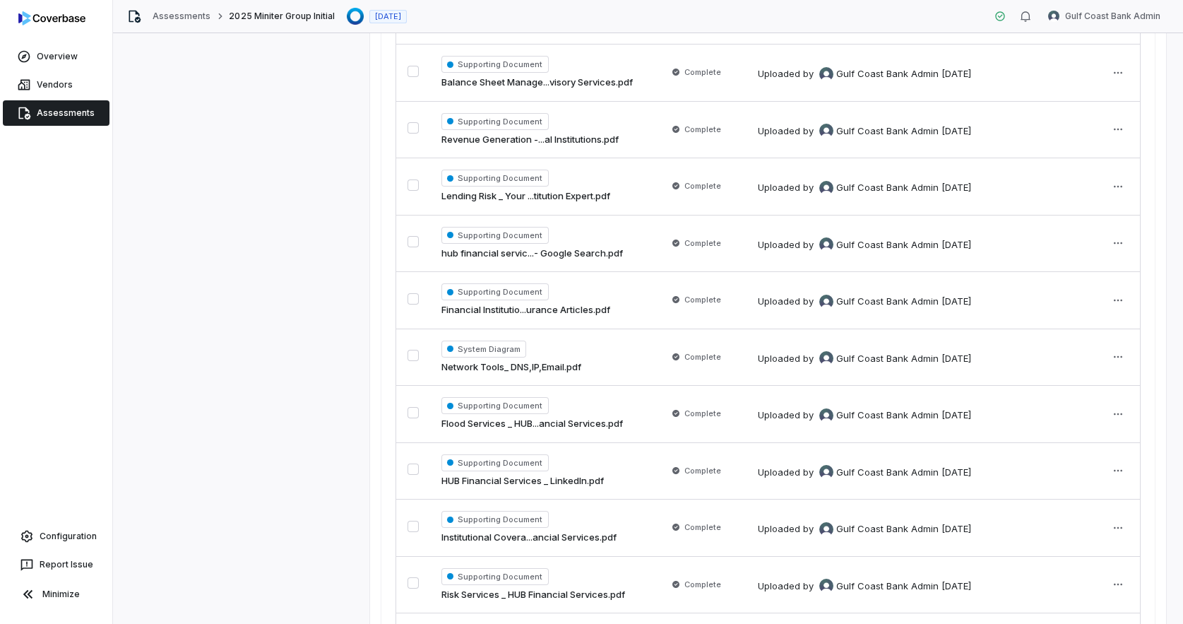
scroll to position [710, 0]
click at [1126, 1] on div "Assessments 2025 Miniter Group Initial Jul 30, 2025 Gulf Coast Bank Admin" at bounding box center [648, 16] width 1070 height 33
click at [1120, 16] on html "Overview Vendors Assessments Configuration Report Issue Minimize Assessments 20…" at bounding box center [591, 312] width 1183 height 624
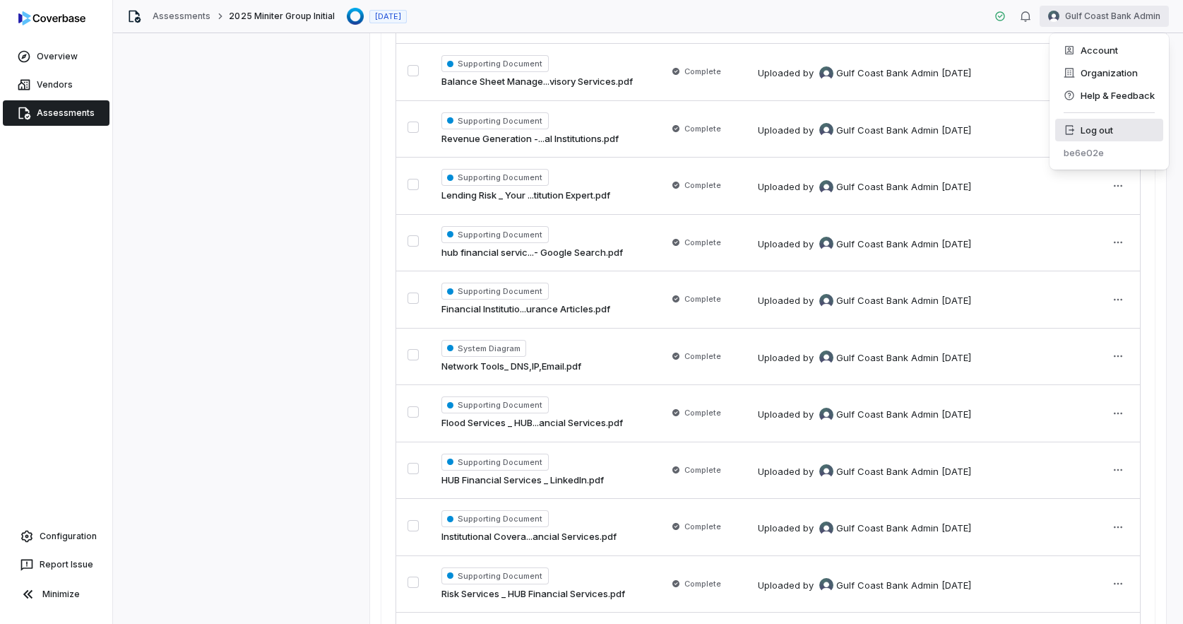
click at [1088, 127] on div "Log out" at bounding box center [1109, 130] width 108 height 23
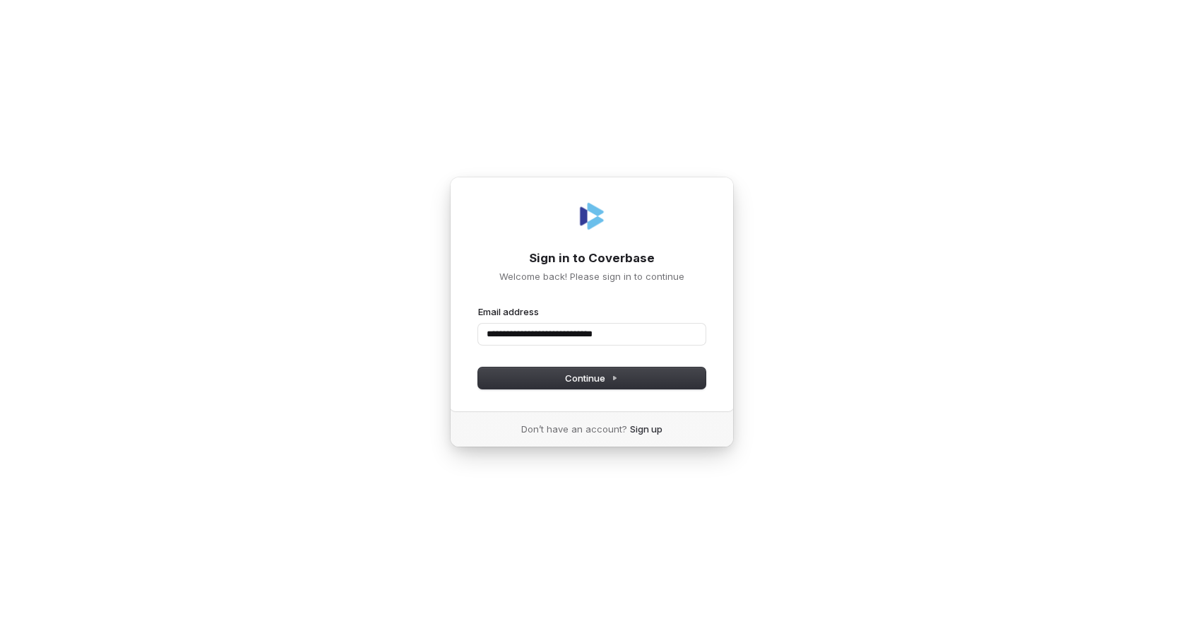
type input "**********"
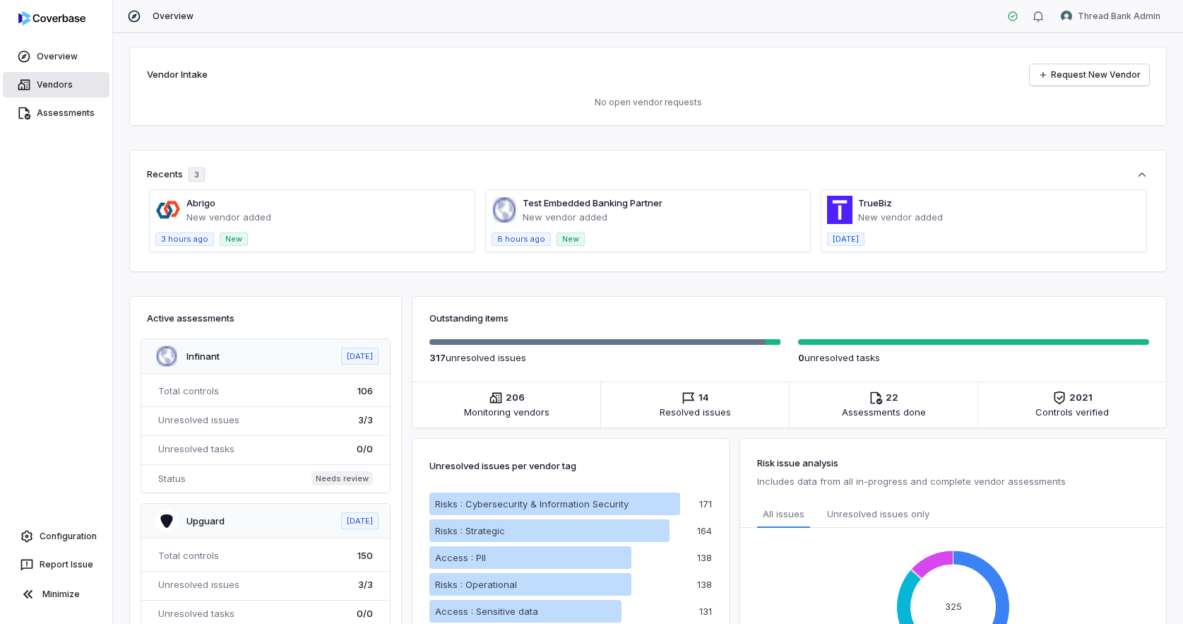
click at [56, 75] on link "Vendors" at bounding box center [56, 84] width 107 height 25
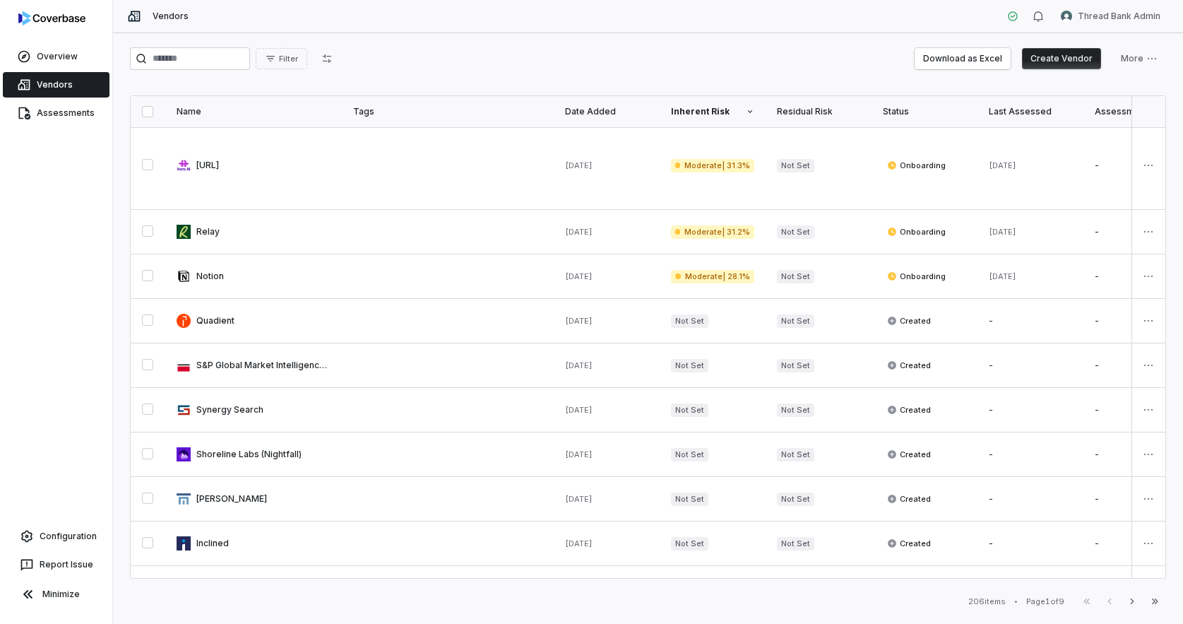
scroll to position [938, 0]
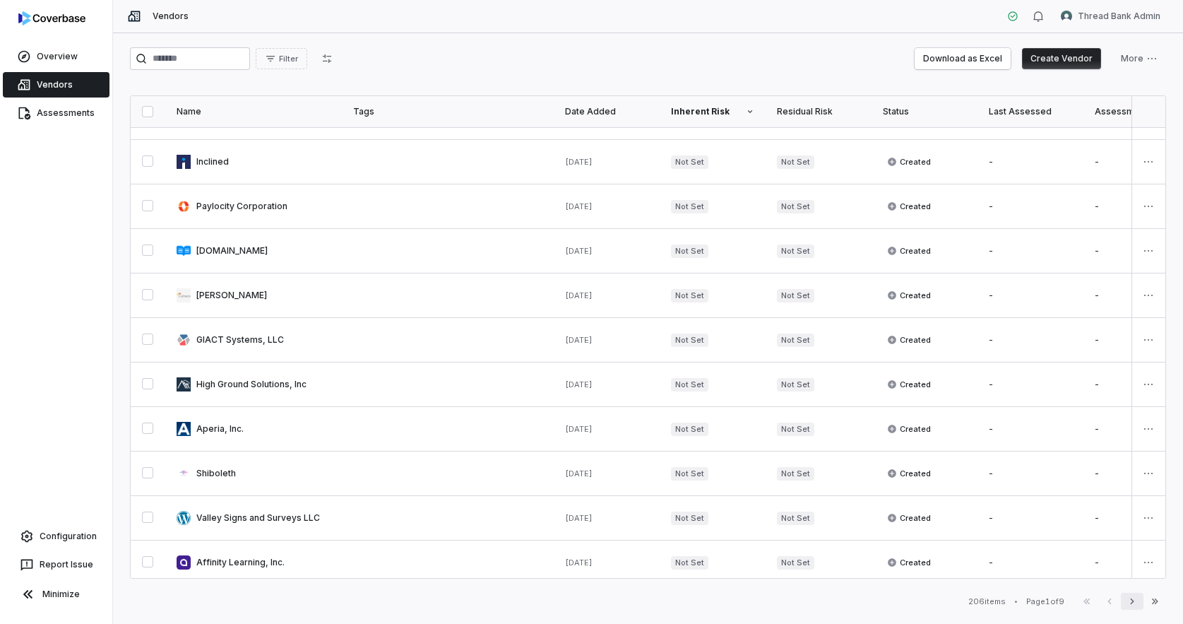
click at [1139, 602] on button "Next" at bounding box center [1132, 601] width 23 height 17
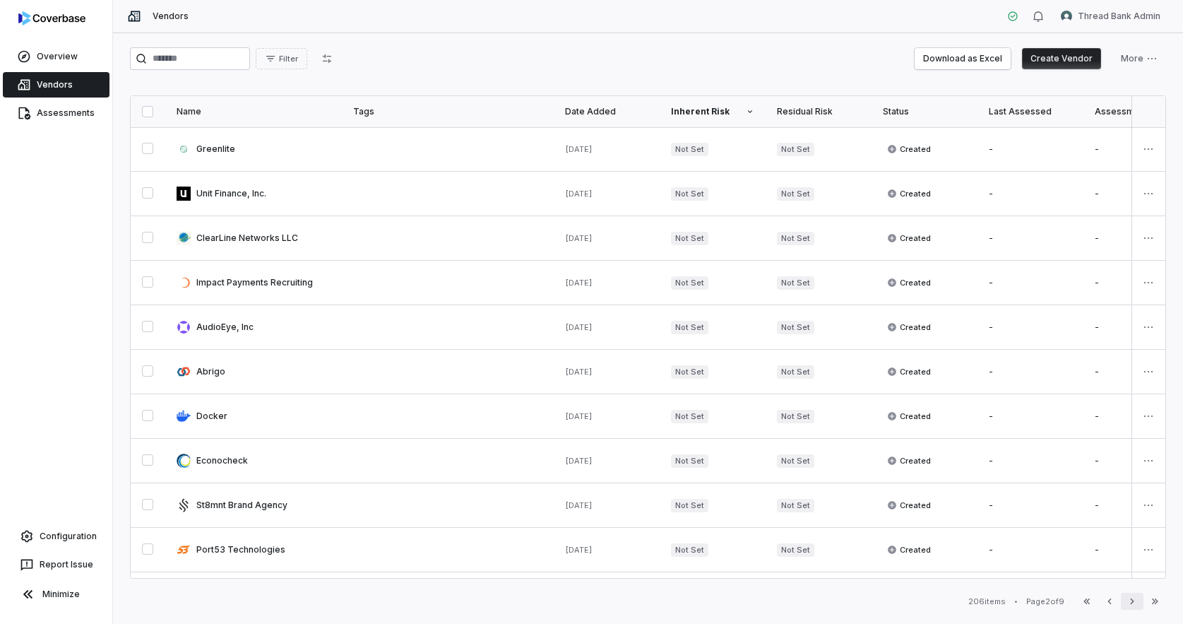
click at [1139, 602] on button "Next" at bounding box center [1132, 601] width 23 height 17
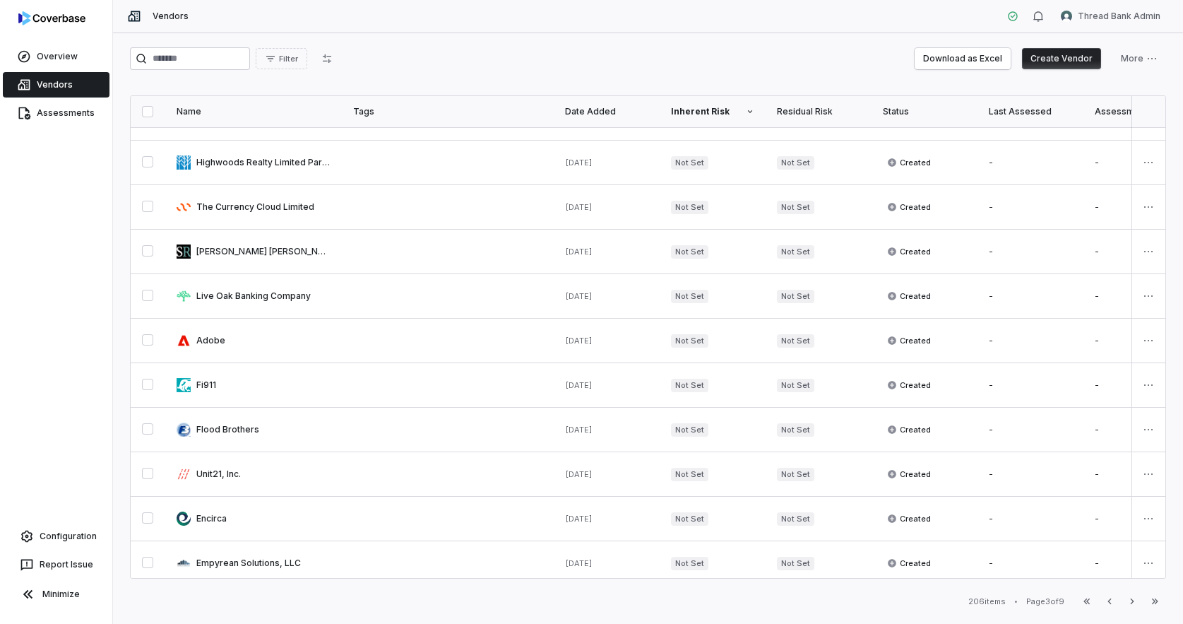
scroll to position [661, 0]
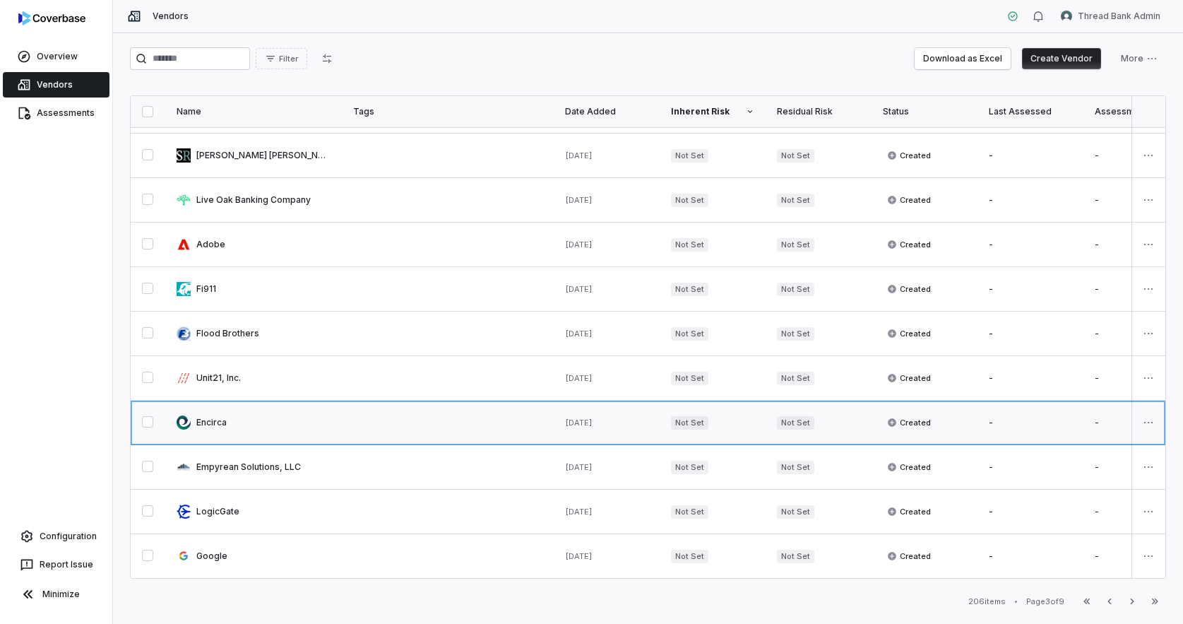
click at [322, 413] on link at bounding box center [253, 423] width 177 height 44
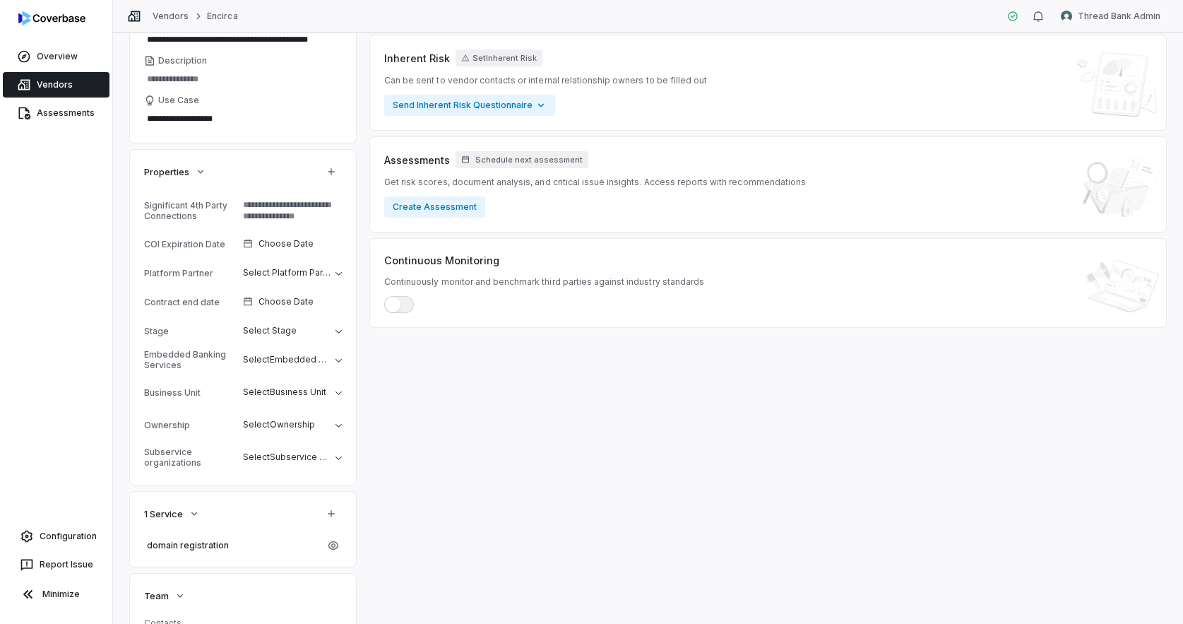
scroll to position [194, 0]
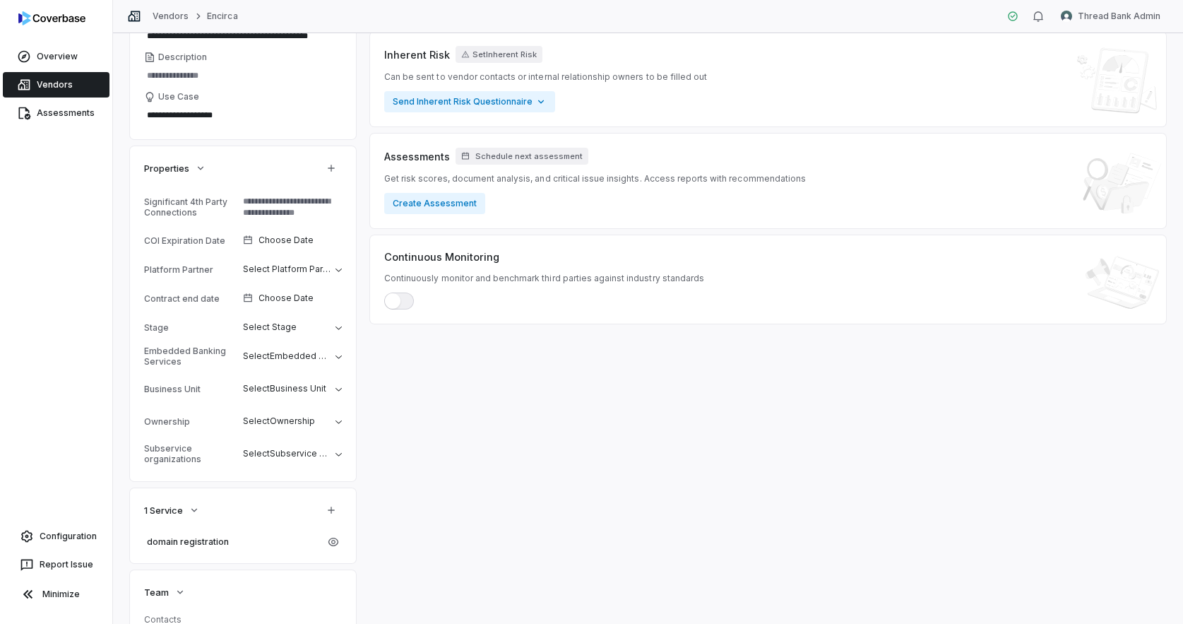
type textarea "*"
